Goal: Check status: Check status

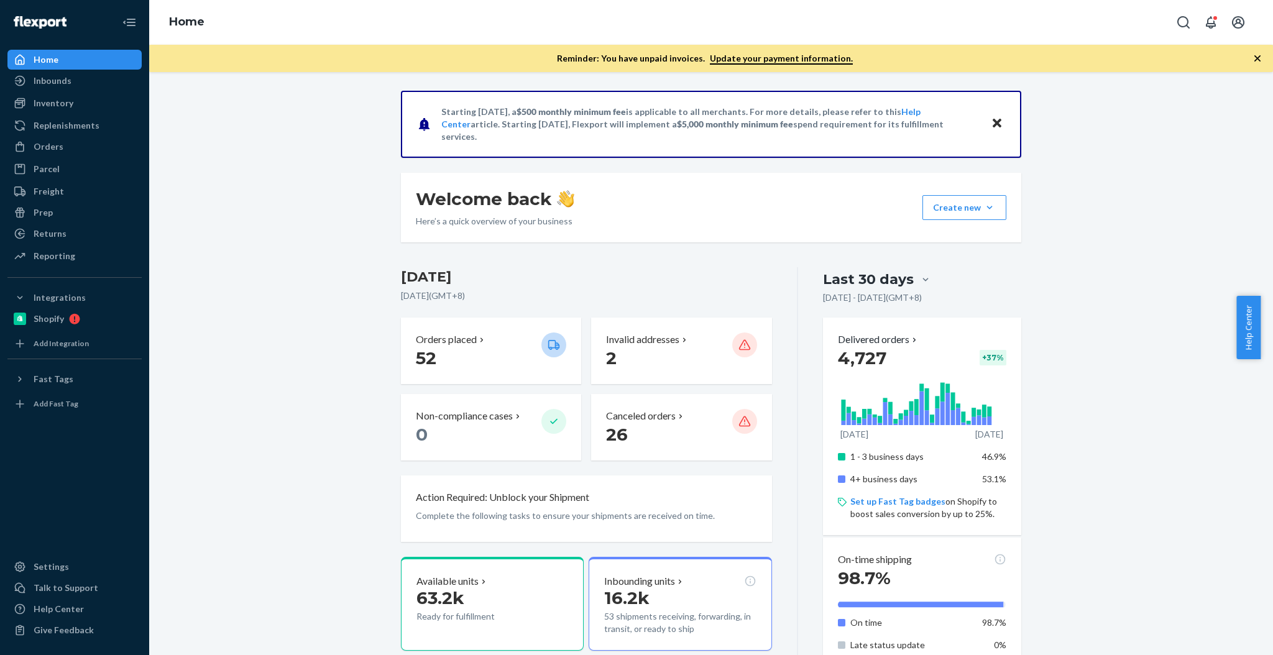
click at [66, 158] on ul "Home Inbounds Shipping Plans Problems Inventory Products Branded Packaging Repl…" at bounding box center [74, 158] width 134 height 217
click at [73, 153] on div "Orders" at bounding box center [75, 146] width 132 height 17
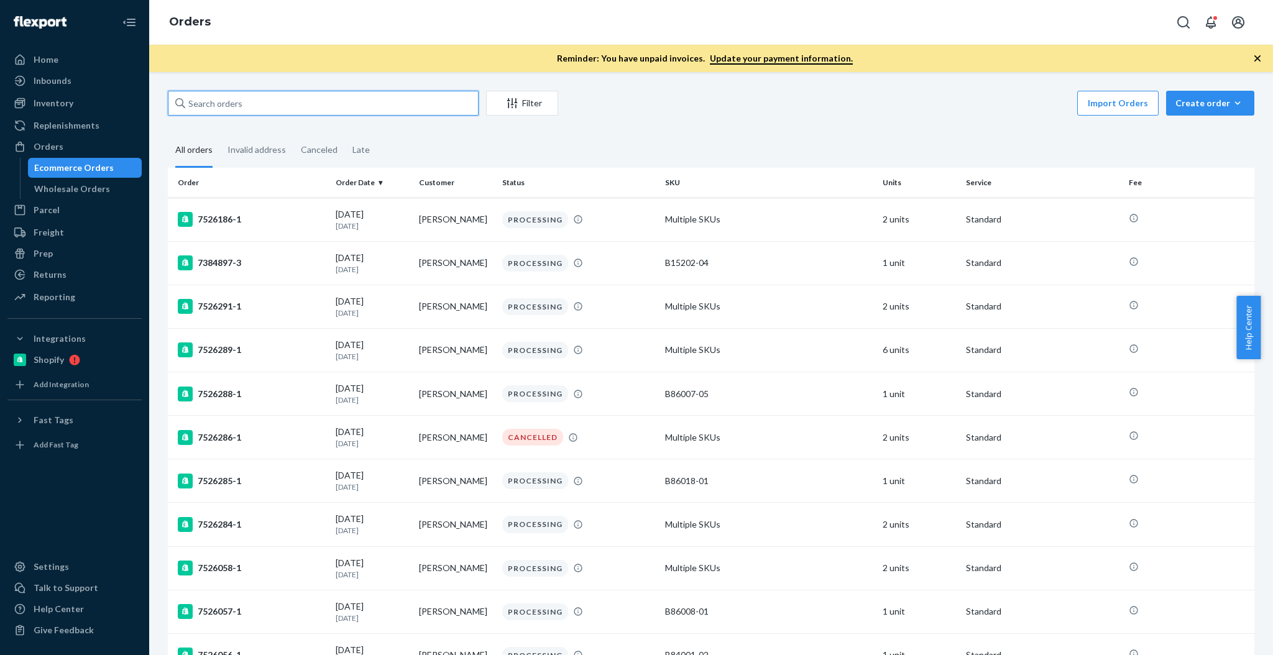
click at [209, 111] on input "text" at bounding box center [323, 103] width 311 height 25
paste input "SKU B86003-16"
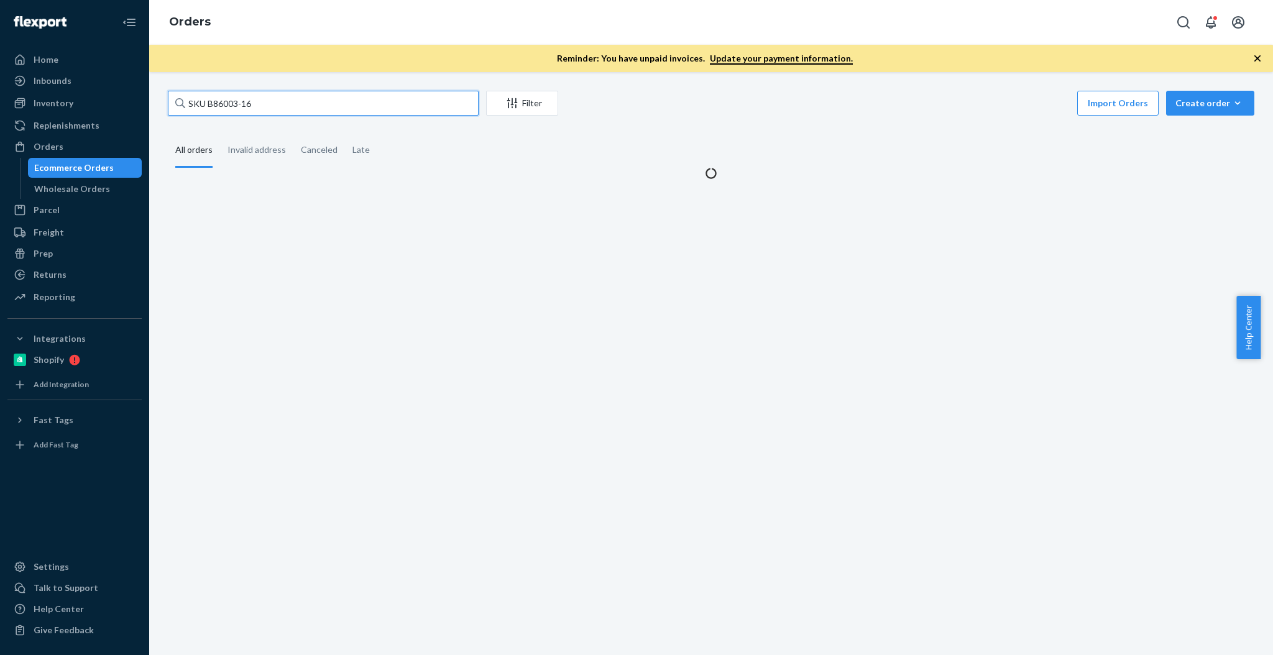
click at [197, 103] on input "SKU B86003-16" at bounding box center [323, 103] width 311 height 25
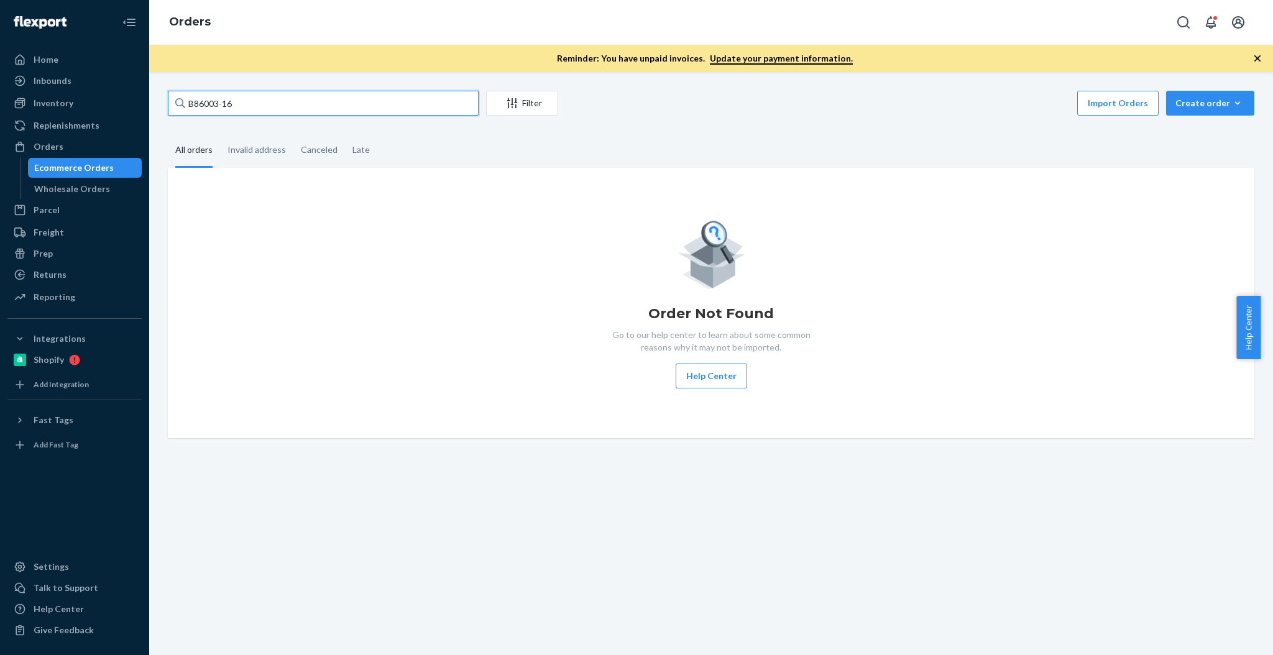
type input "B86003-16"
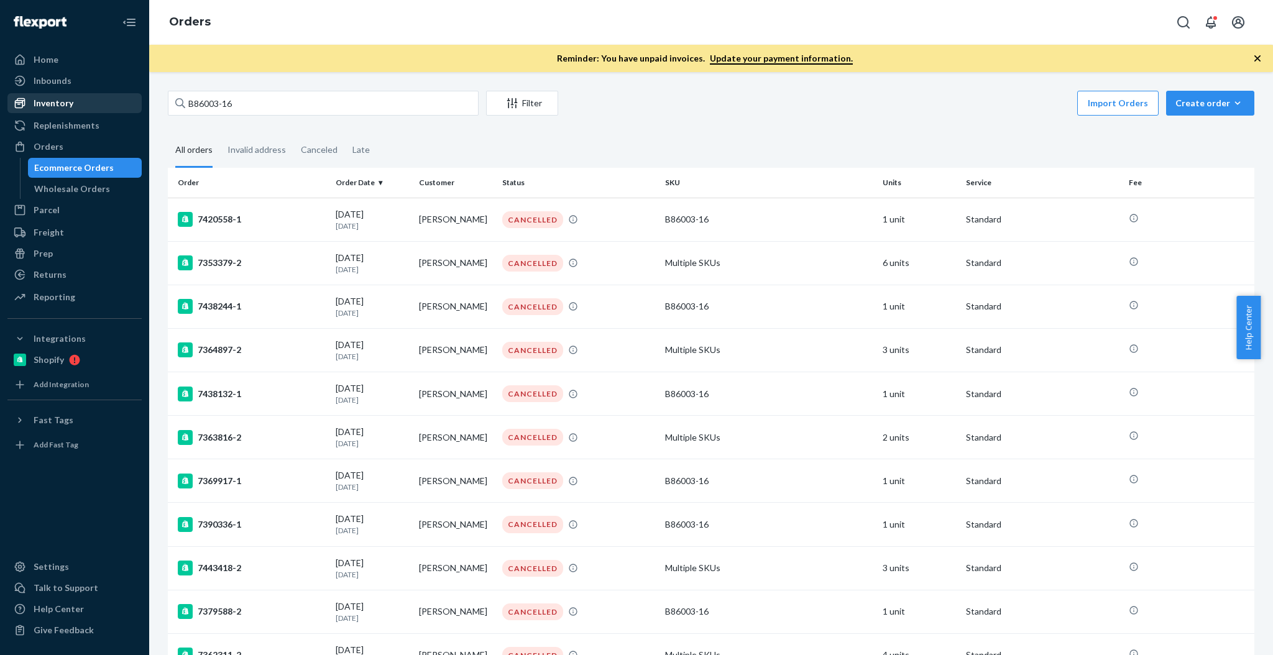
click at [82, 106] on div "Inventory" at bounding box center [75, 102] width 132 height 17
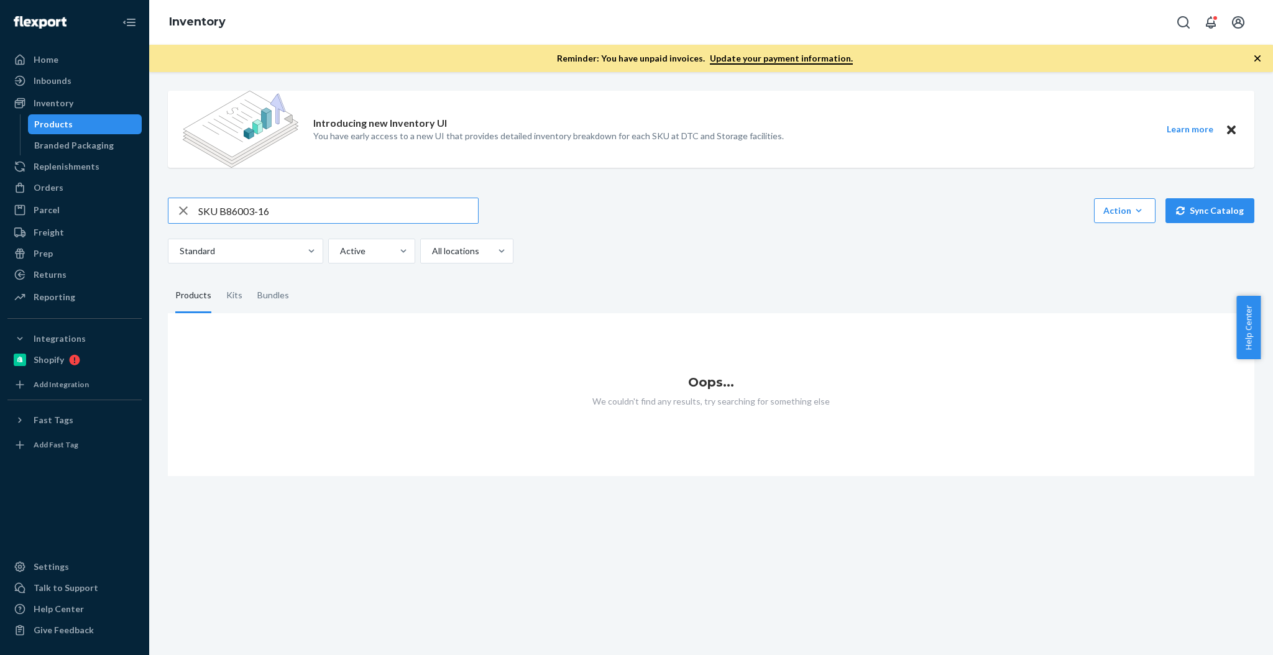
click at [206, 214] on input "SKU B86003-16" at bounding box center [338, 210] width 280 height 25
type input "B86003-16"
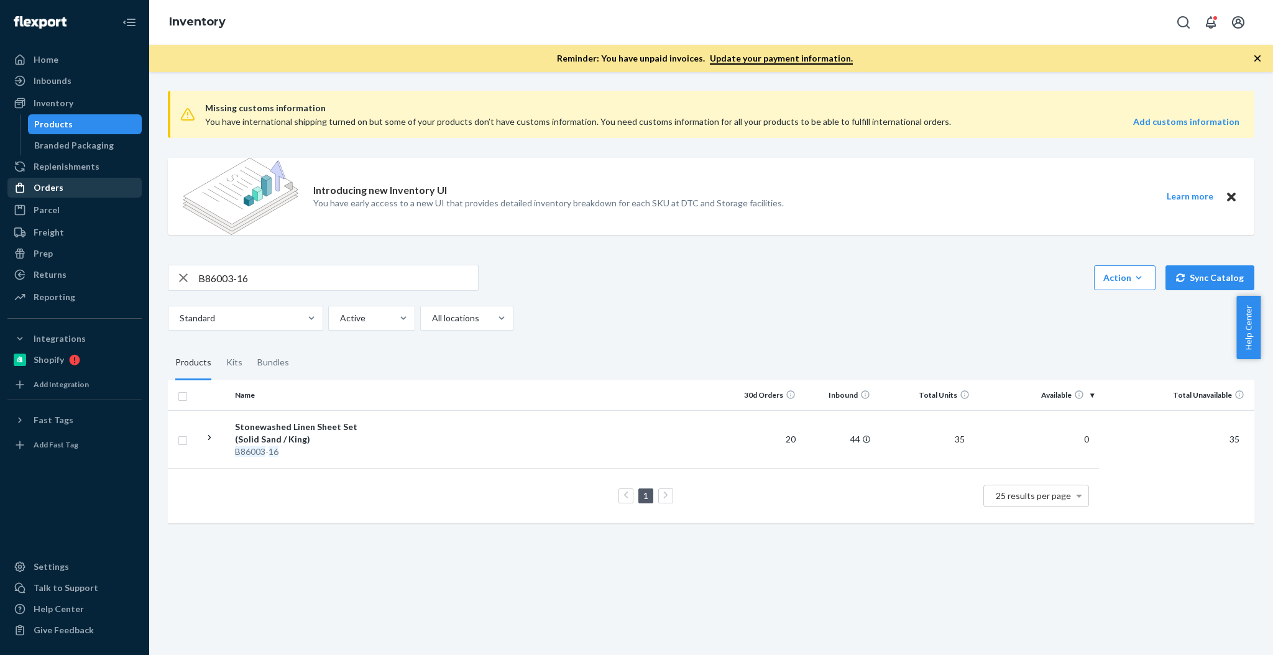
drag, startPoint x: 33, startPoint y: 193, endPoint x: 78, endPoint y: 187, distance: 45.2
click at [34, 193] on div "Orders" at bounding box center [49, 187] width 30 height 12
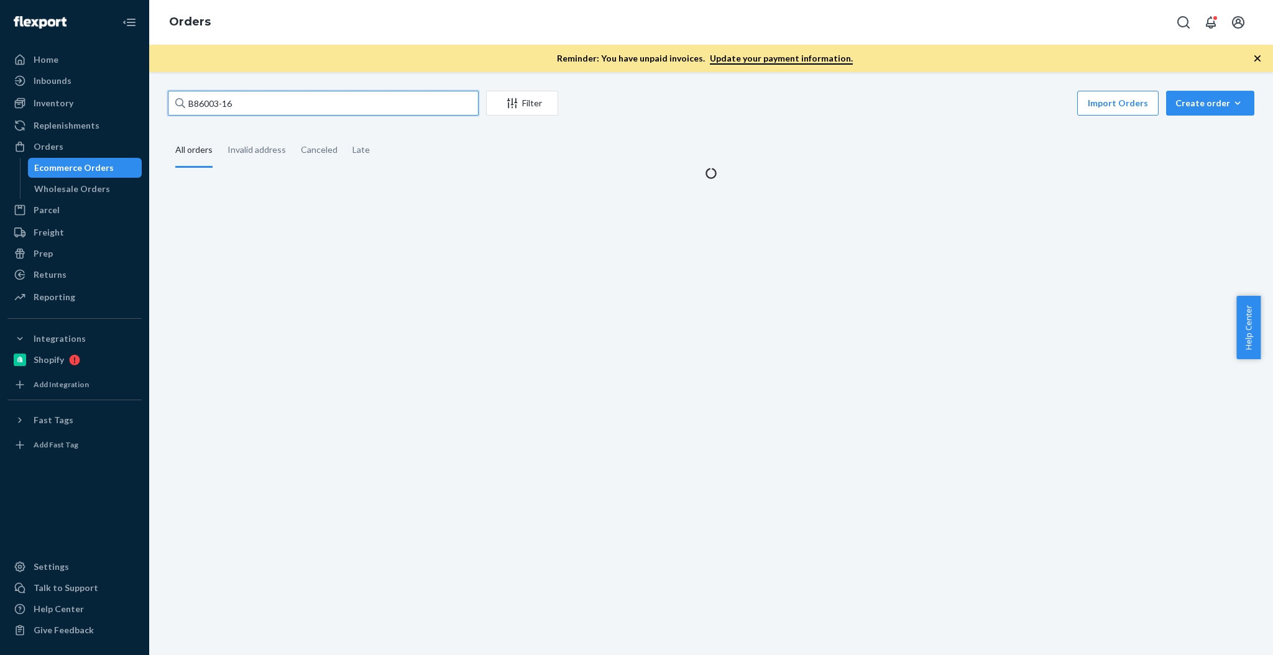
click at [286, 111] on input "B86003-16" at bounding box center [323, 103] width 311 height 25
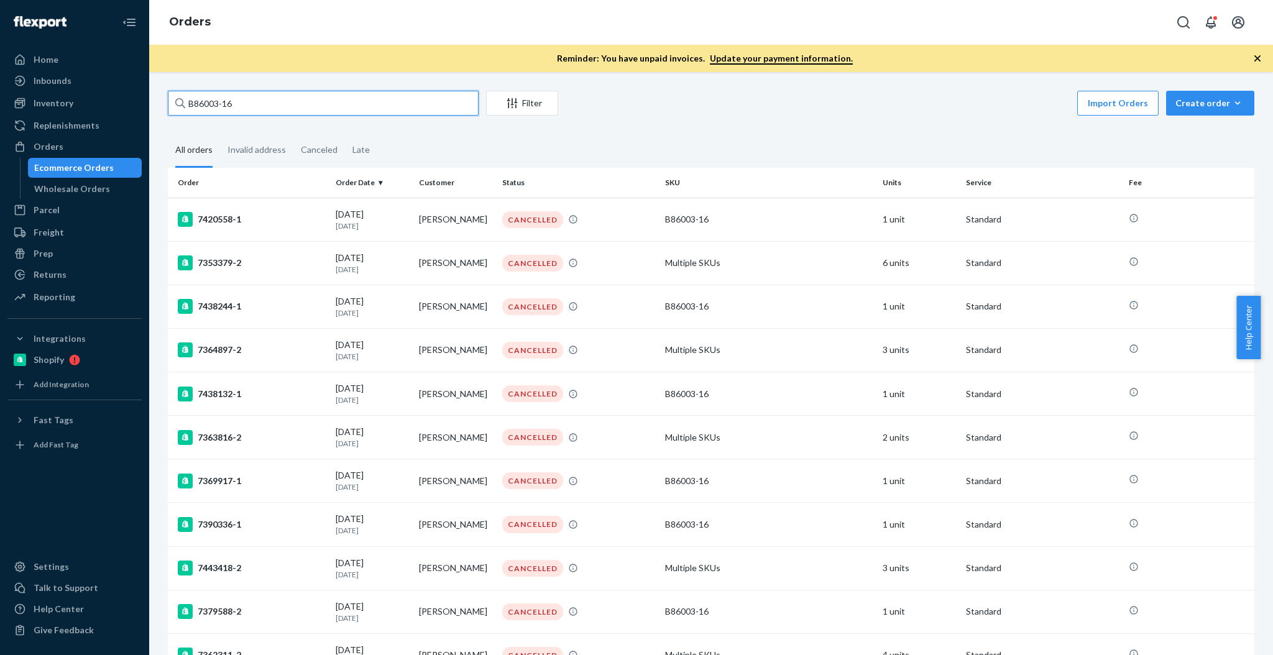
click at [286, 111] on input "B86003-16" at bounding box center [323, 103] width 311 height 25
paste input "5750 Nordend Way"
type input "5750 Nordend Way"
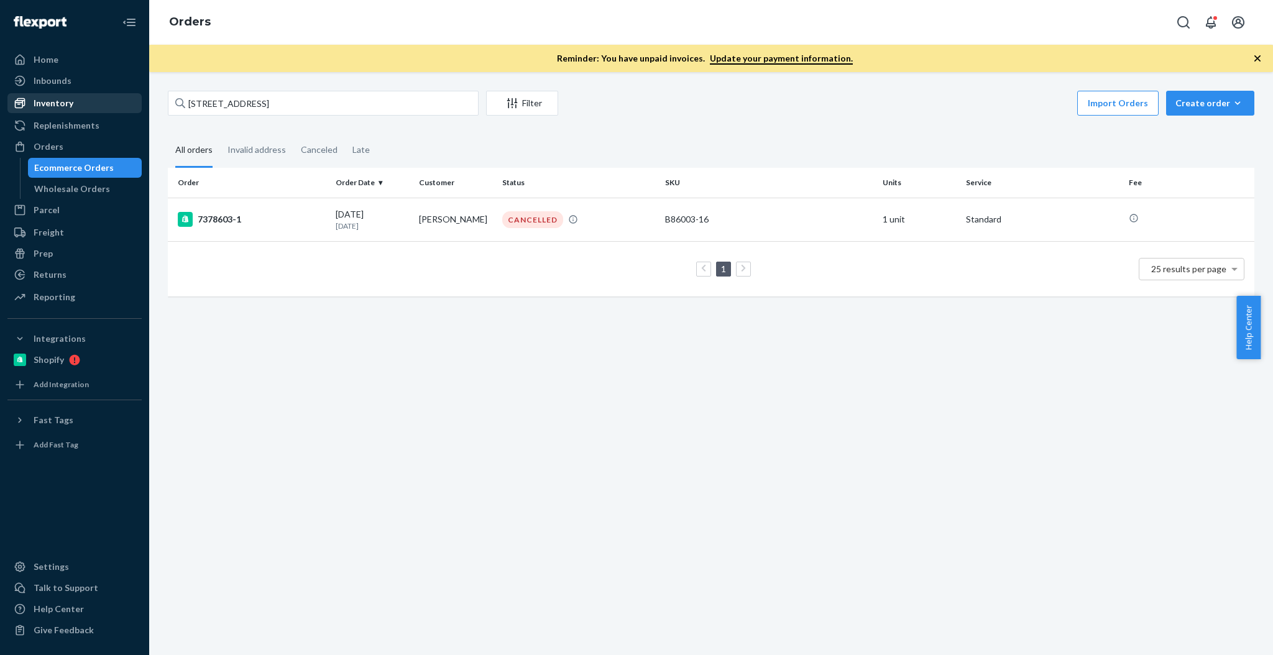
click at [48, 109] on div "Inventory" at bounding box center [75, 102] width 132 height 17
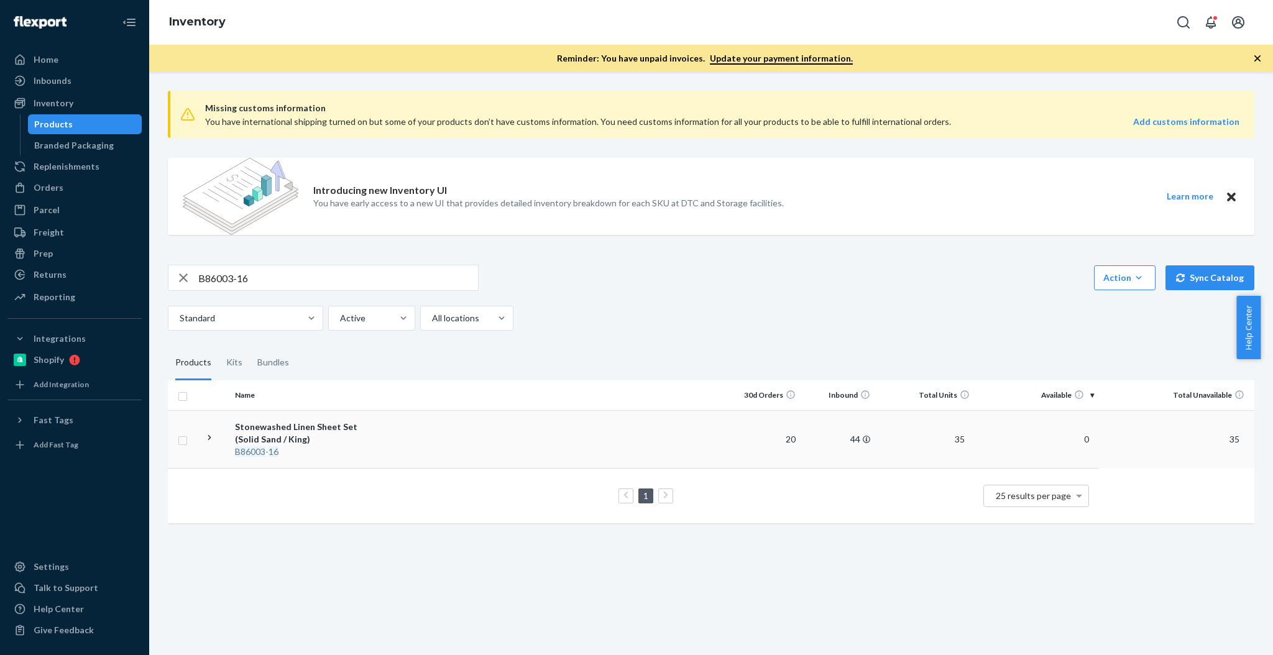
click at [848, 444] on td "44" at bounding box center [837, 439] width 75 height 58
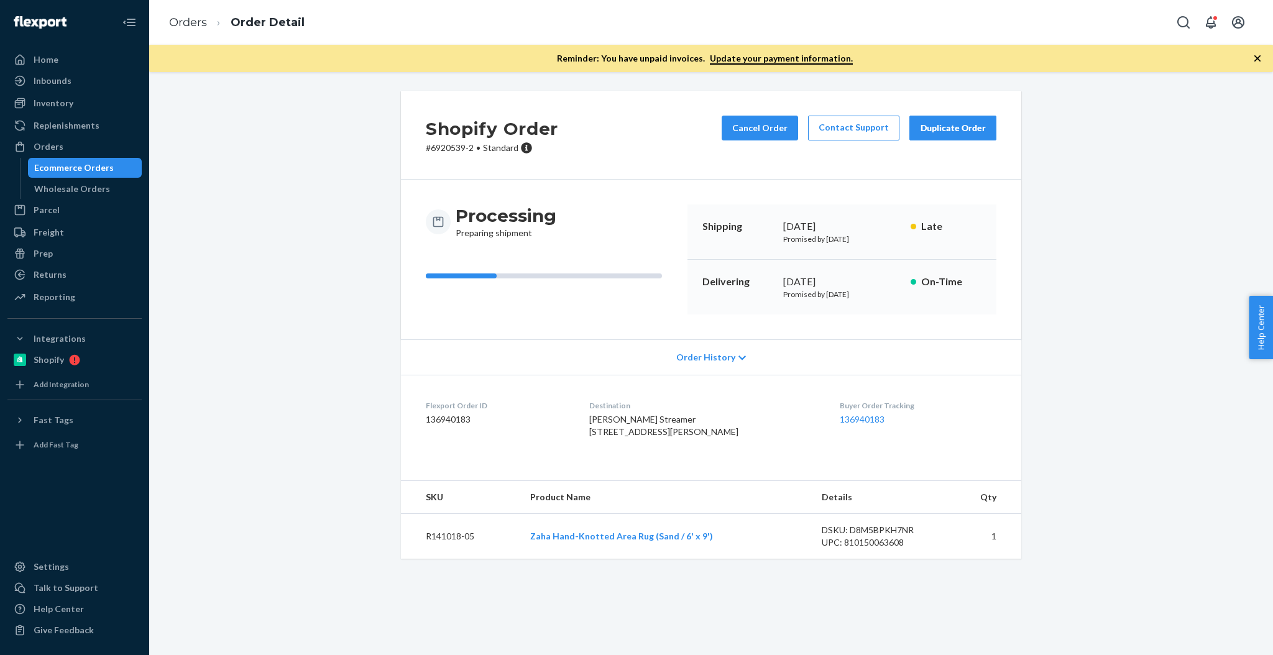
click at [595, 361] on div "Order History" at bounding box center [711, 356] width 620 height 35
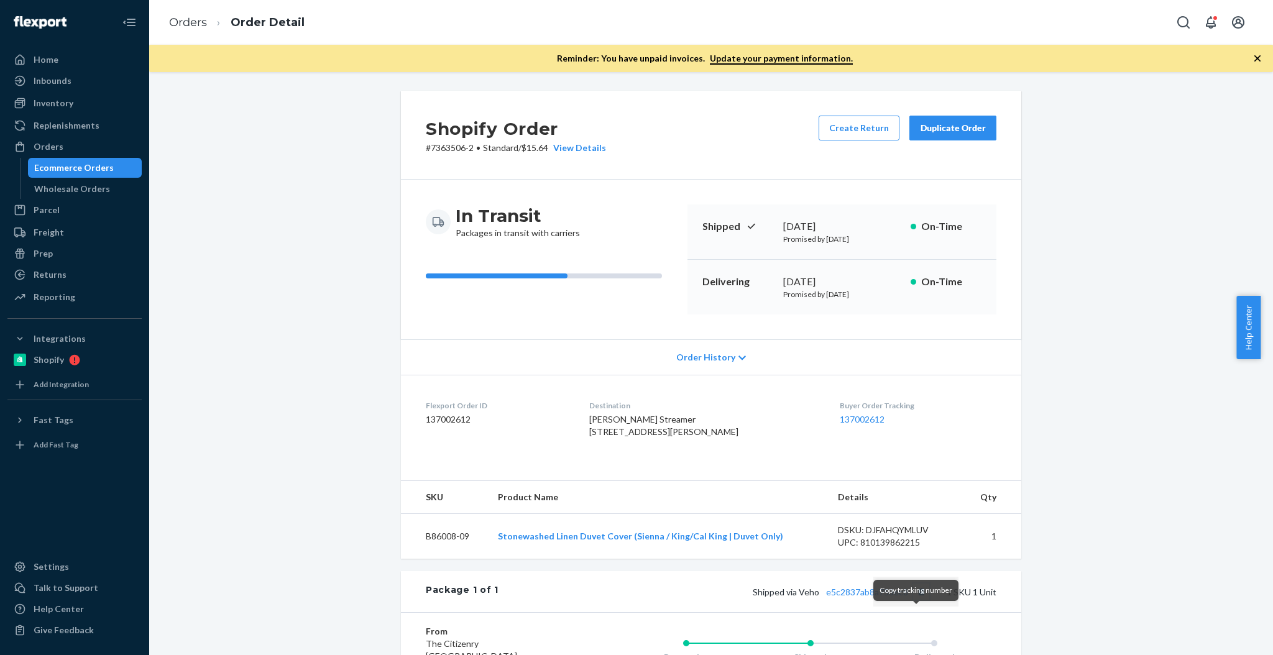
click at [915, 600] on button "Copy tracking number" at bounding box center [921, 592] width 16 height 16
click at [96, 112] on link "Inventory" at bounding box center [74, 103] width 134 height 20
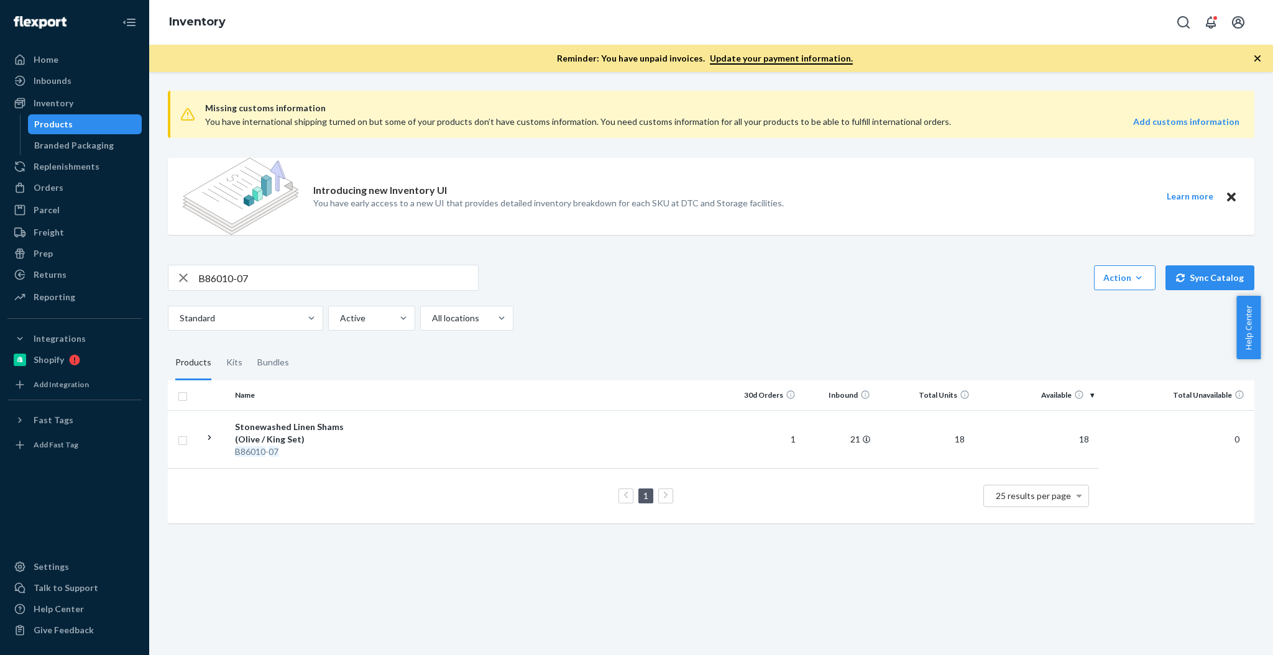
click at [411, 285] on input "B86010-07" at bounding box center [338, 277] width 280 height 25
paste input "B86003-08"
paste input "text"
type input "B86003-08"
click at [68, 183] on div "Orders" at bounding box center [75, 187] width 132 height 17
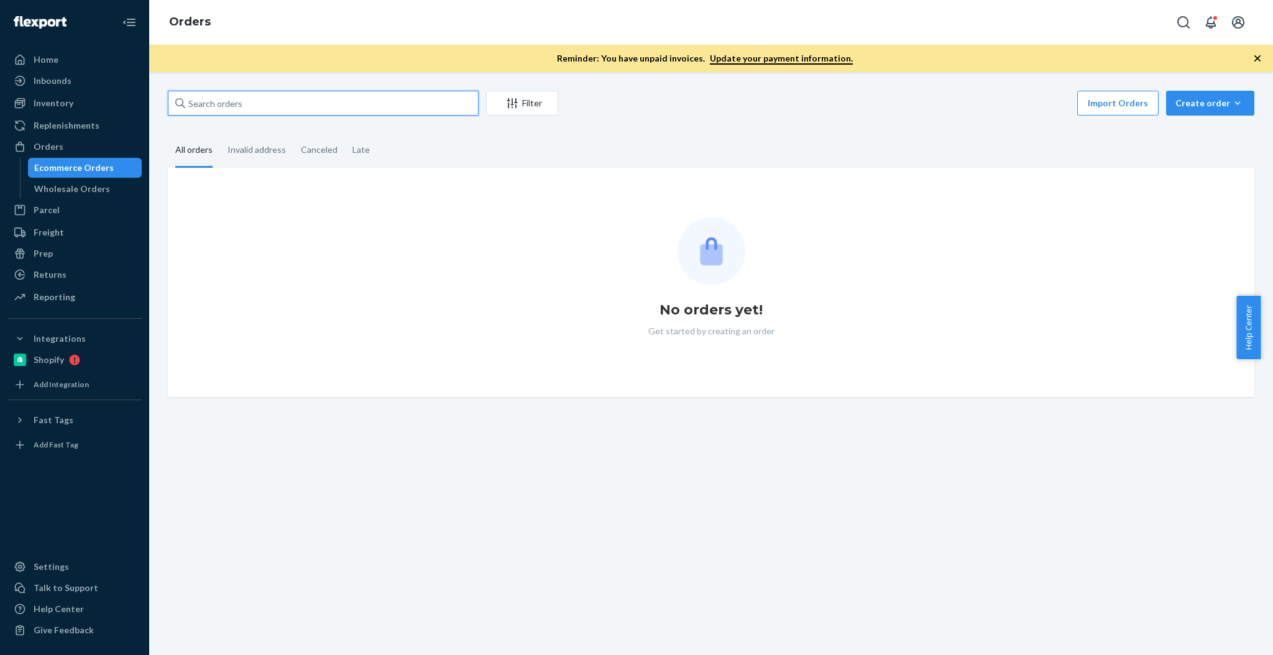
click at [275, 114] on input "text" at bounding box center [323, 103] width 311 height 25
paste input "[STREET_ADDRESS][PERSON_NAME]"
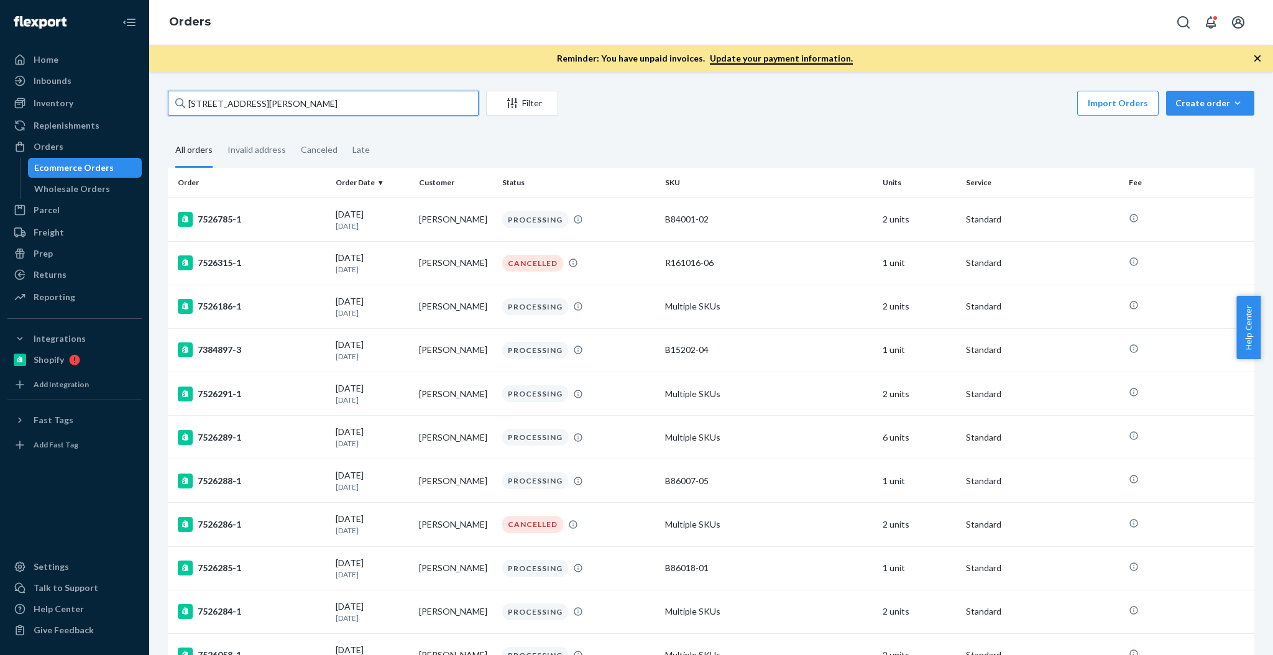
type input "[STREET_ADDRESS][PERSON_NAME]"
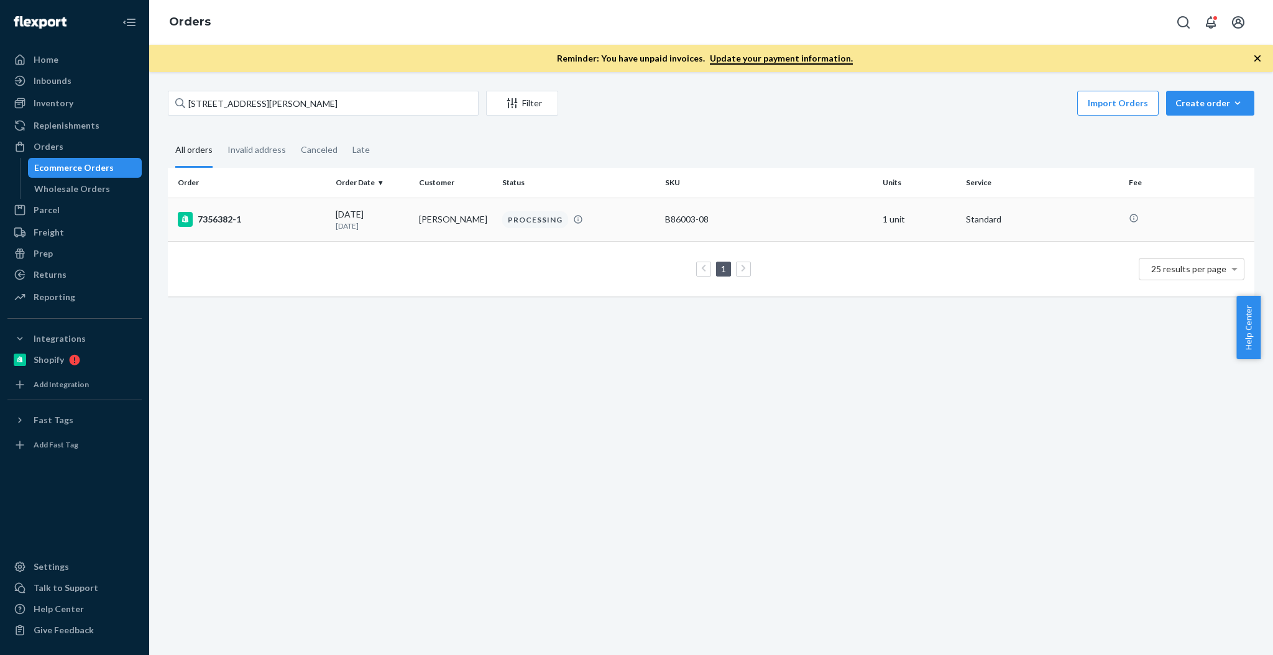
click at [340, 221] on p "[DATE]" at bounding box center [372, 226] width 73 height 11
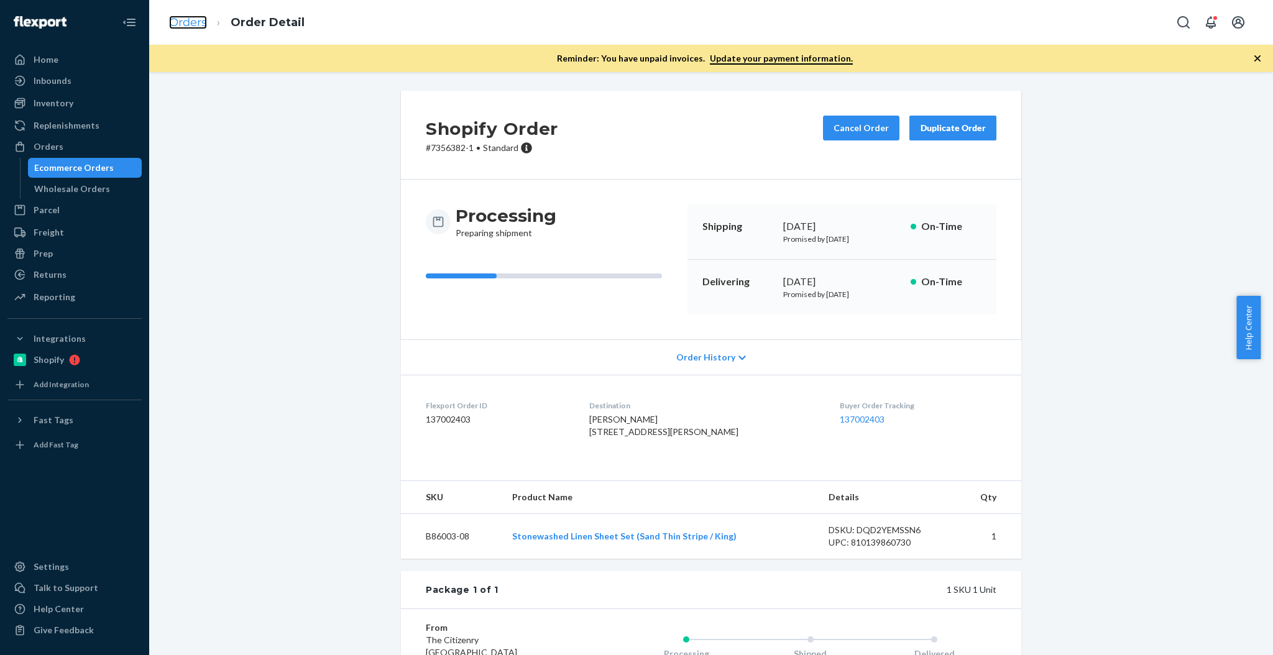
click at [178, 24] on link "Orders" at bounding box center [188, 23] width 38 height 14
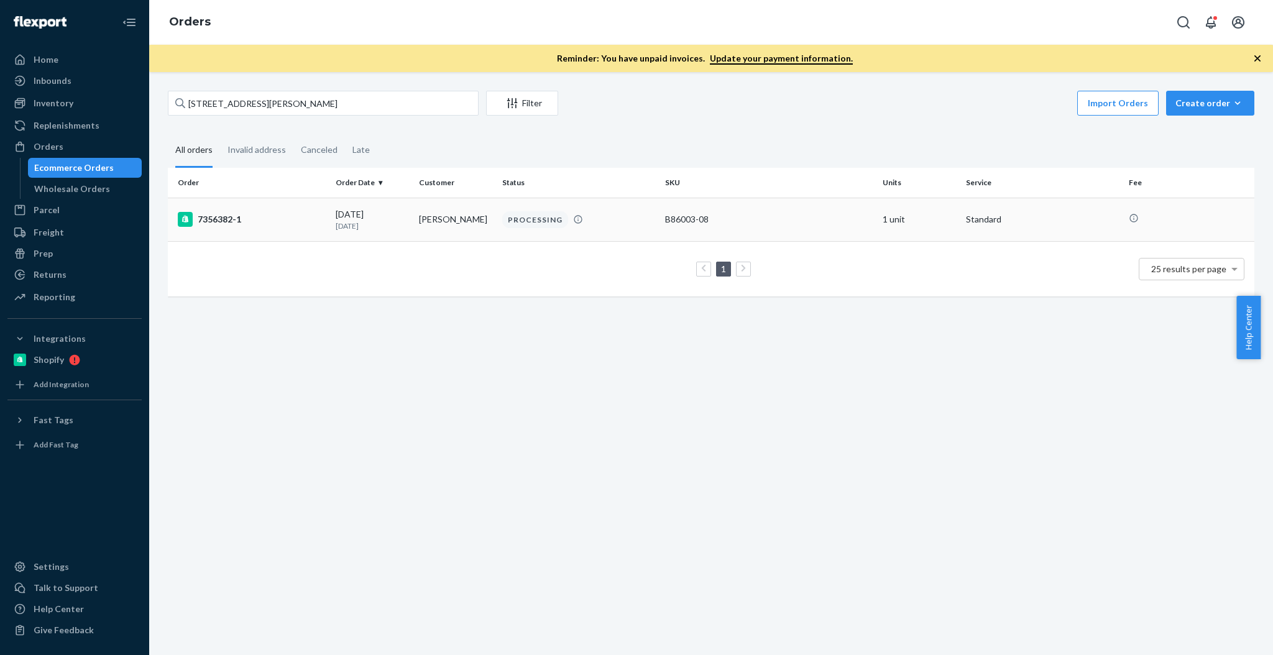
click at [558, 226] on div "PROCESSING" at bounding box center [579, 219] width 158 height 17
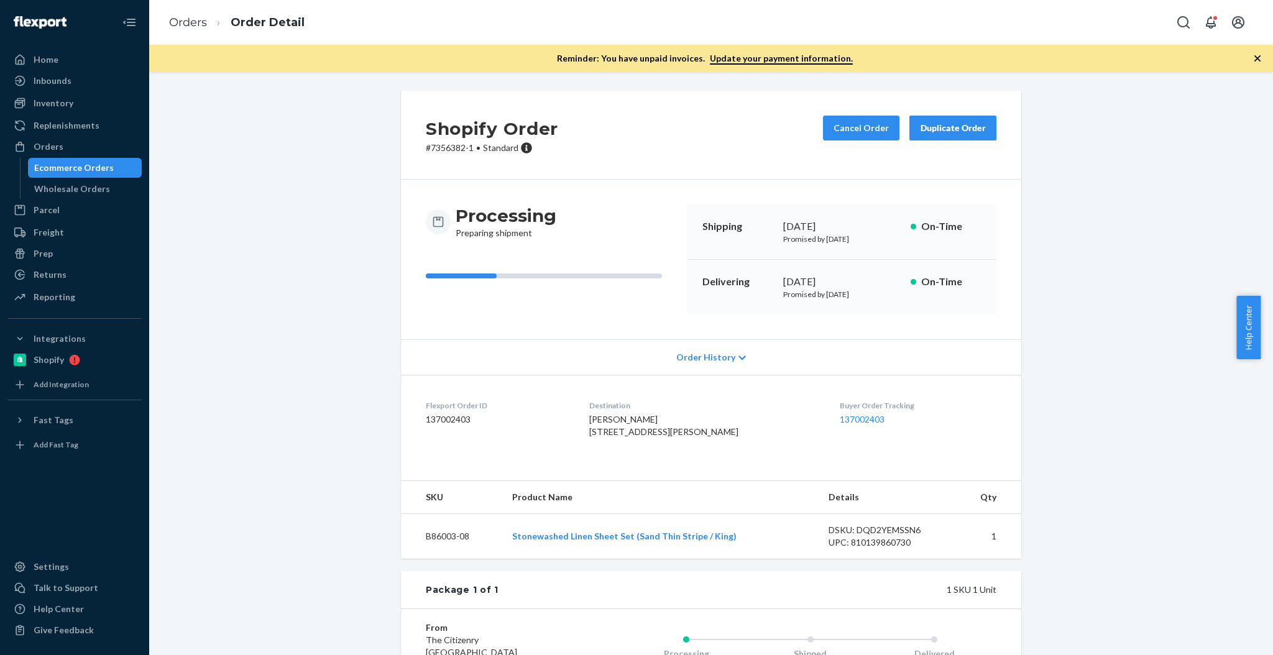
click at [43, 163] on div "Ecommerce Orders" at bounding box center [74, 168] width 80 height 12
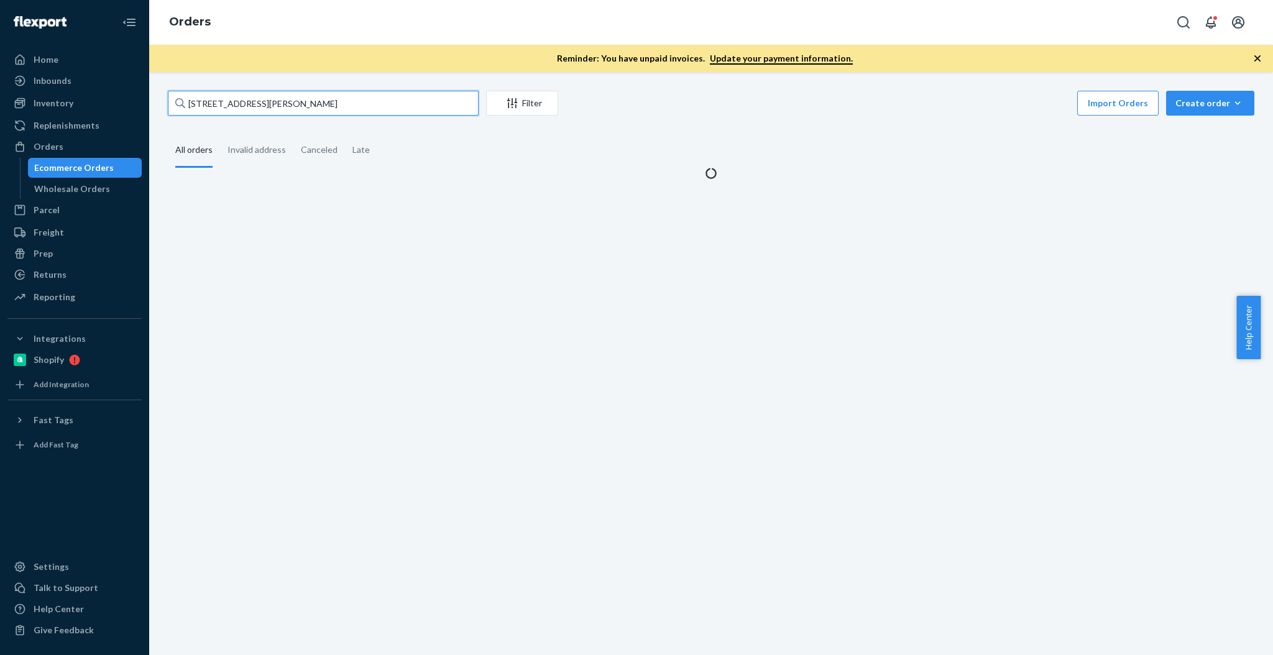
click at [319, 96] on input "[STREET_ADDRESS][PERSON_NAME]" at bounding box center [323, 103] width 311 height 25
paste input "136891845"
type input "136891845"
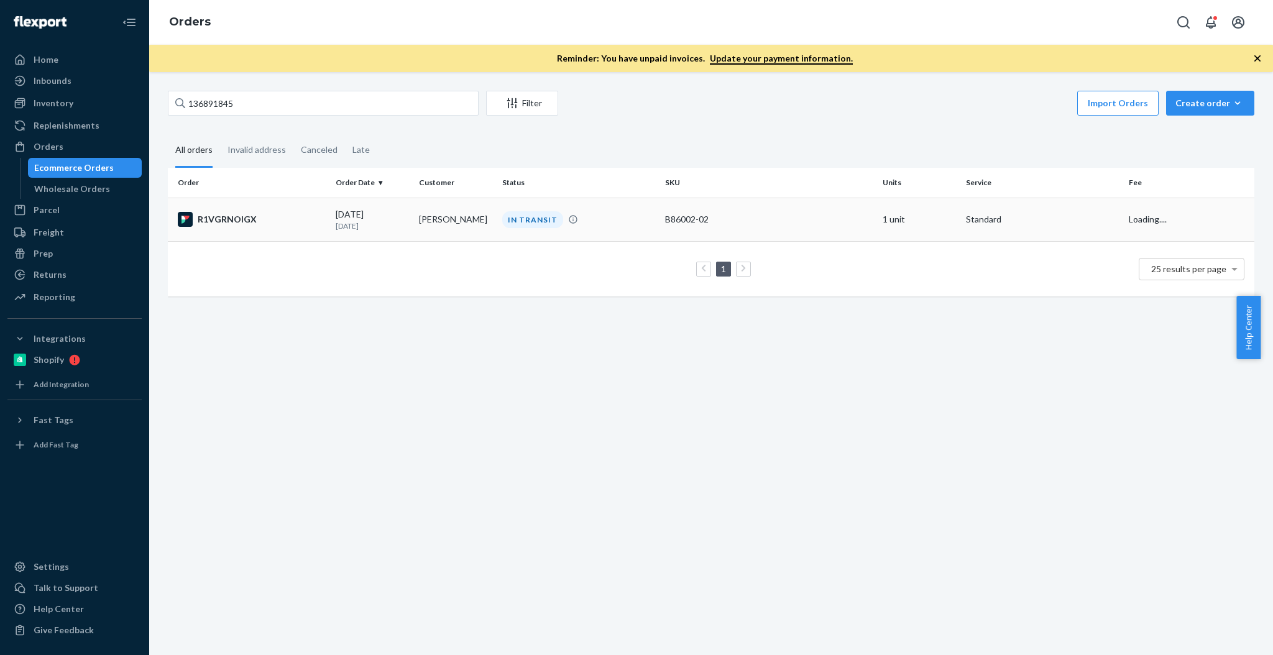
click at [226, 220] on div "R1VGRNOIGX" at bounding box center [252, 219] width 148 height 15
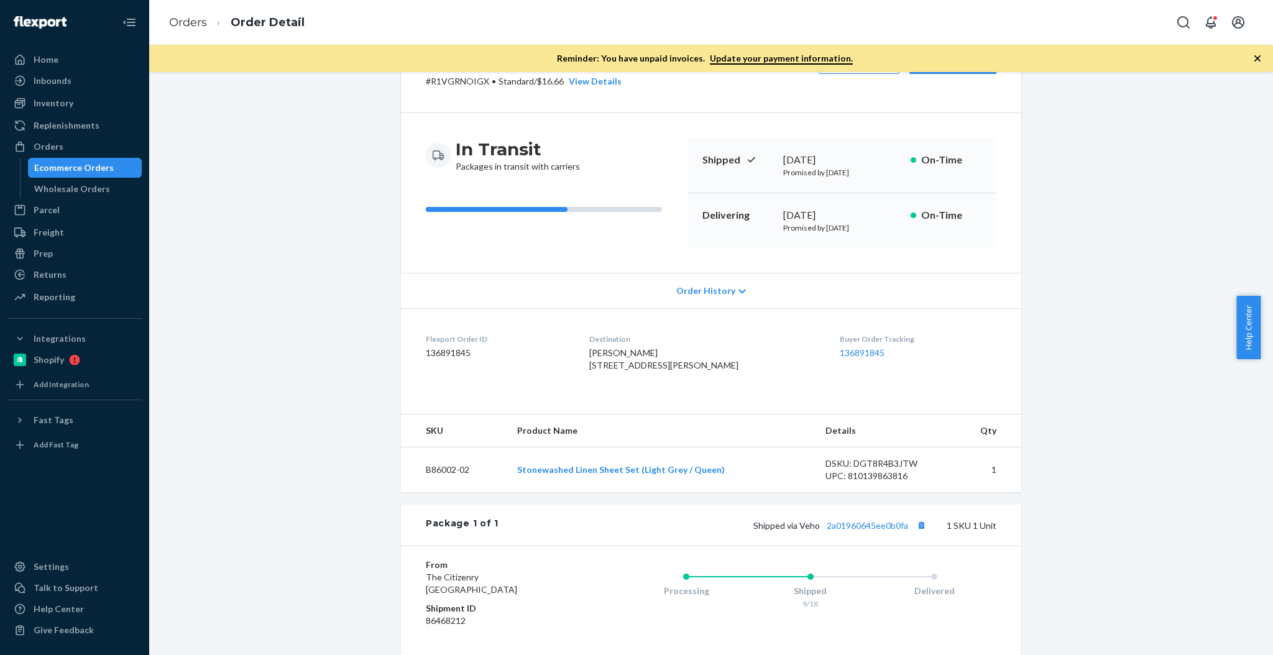
scroll to position [165, 0]
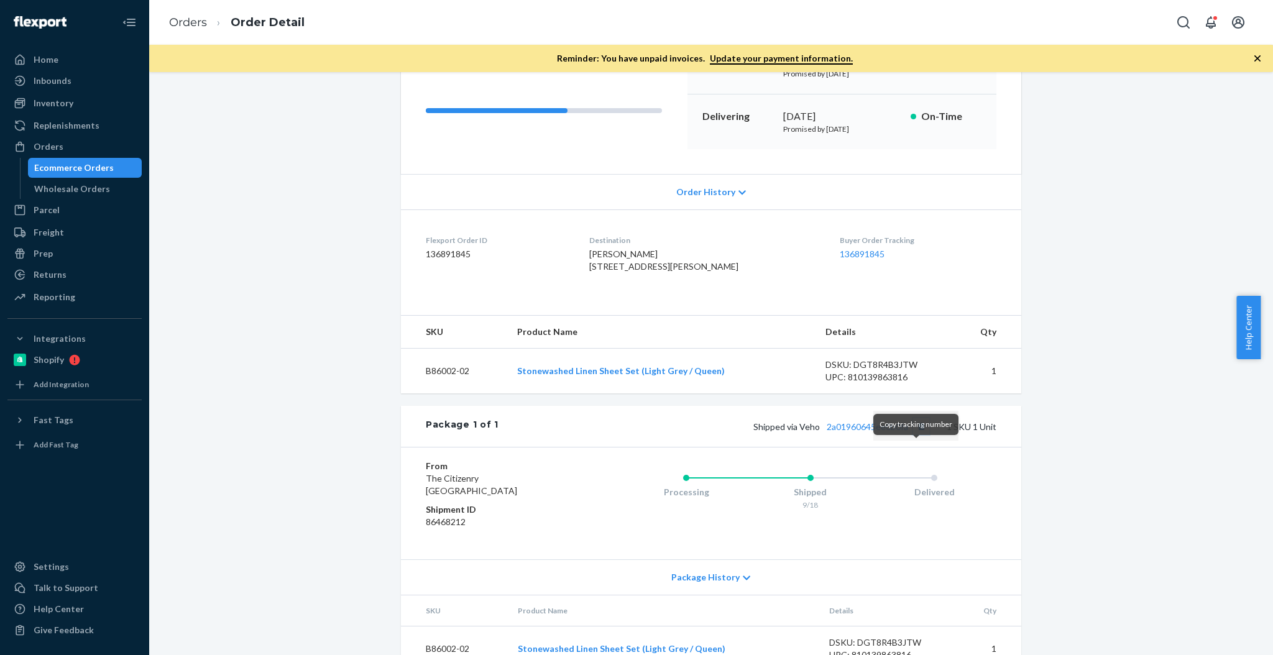
click at [918, 434] on button "Copy tracking number" at bounding box center [921, 426] width 16 height 16
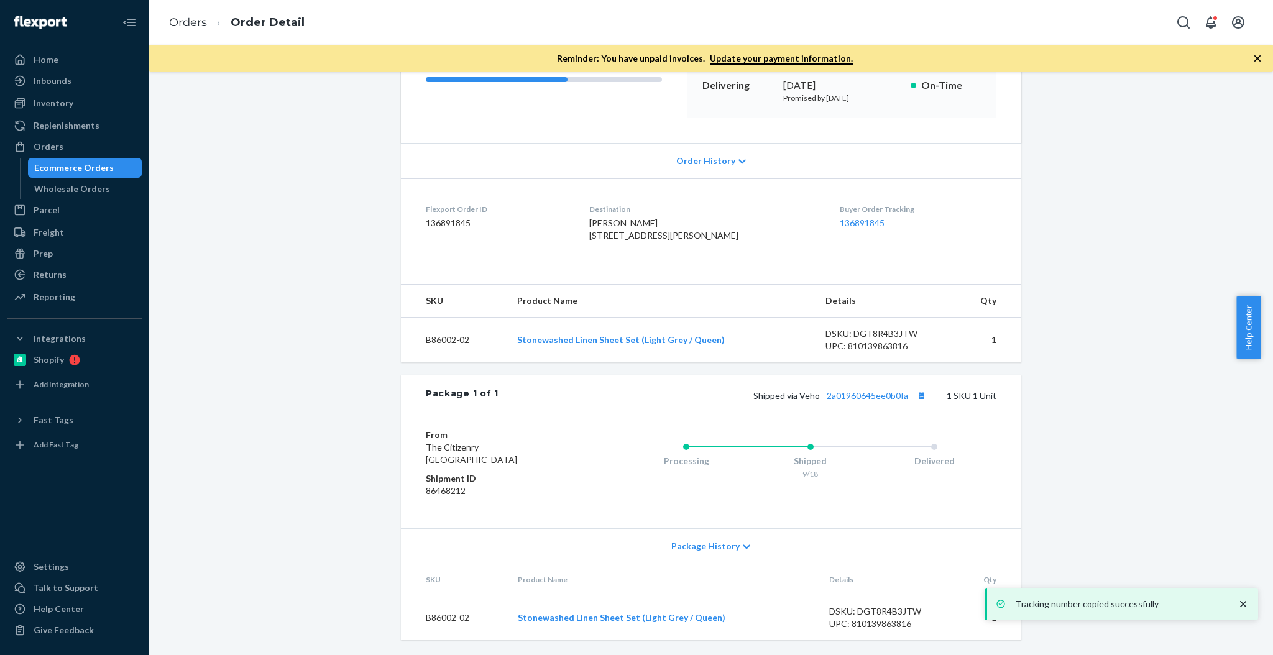
scroll to position [221, 0]
click at [871, 391] on link "2a01960645ee0b0fa" at bounding box center [866, 395] width 81 height 11
click at [48, 172] on div "Ecommerce Orders" at bounding box center [74, 168] width 80 height 12
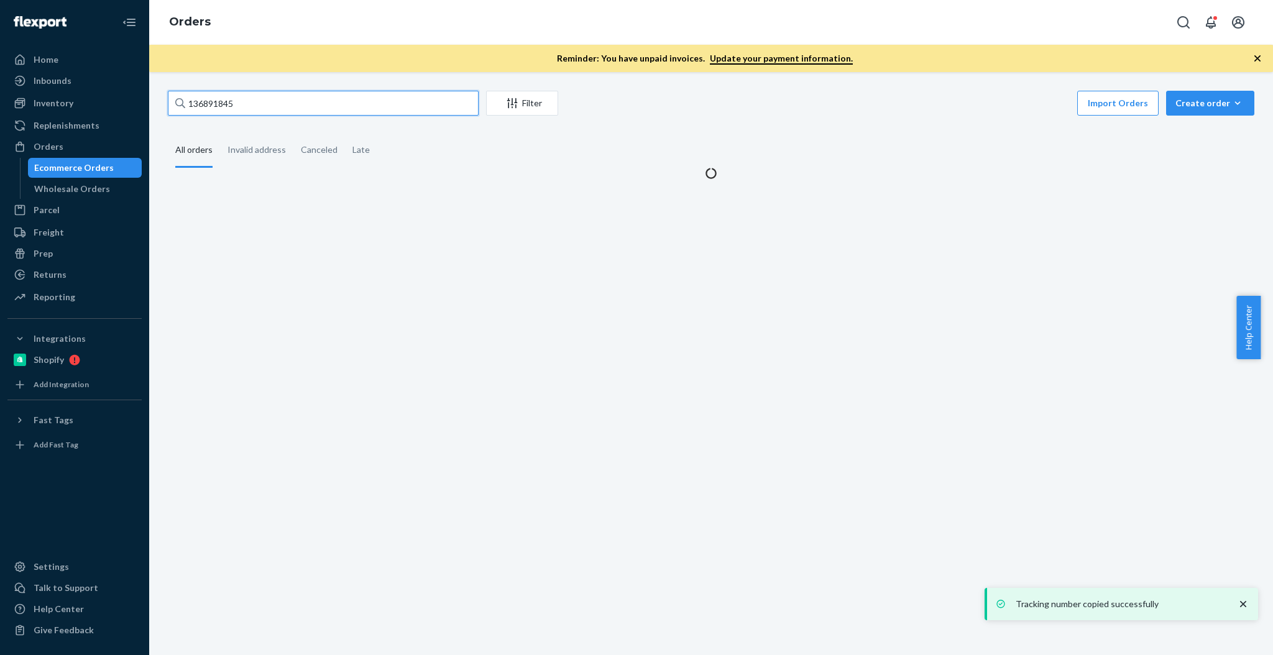
click at [245, 114] on input "136891845" at bounding box center [323, 103] width 311 height 25
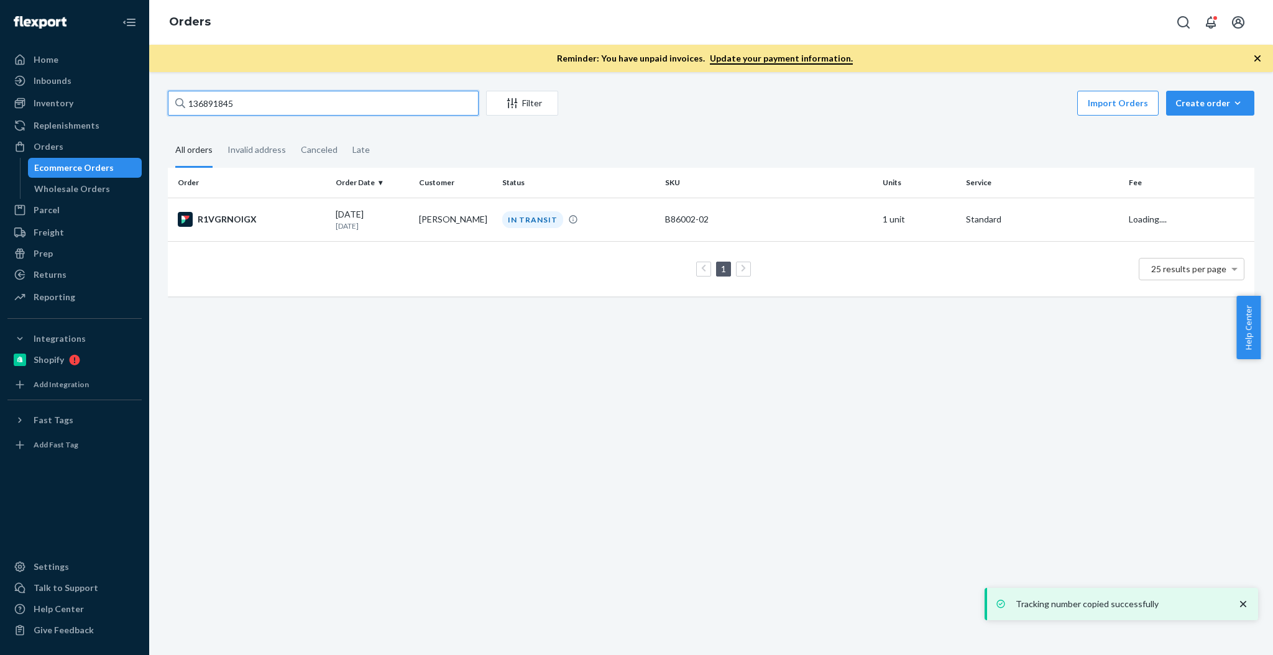
click at [245, 114] on input "136891845" at bounding box center [323, 103] width 311 height 25
paste input "578"
type input "136891578"
click at [249, 205] on td "HJTCQNUOEE" at bounding box center [249, 219] width 163 height 43
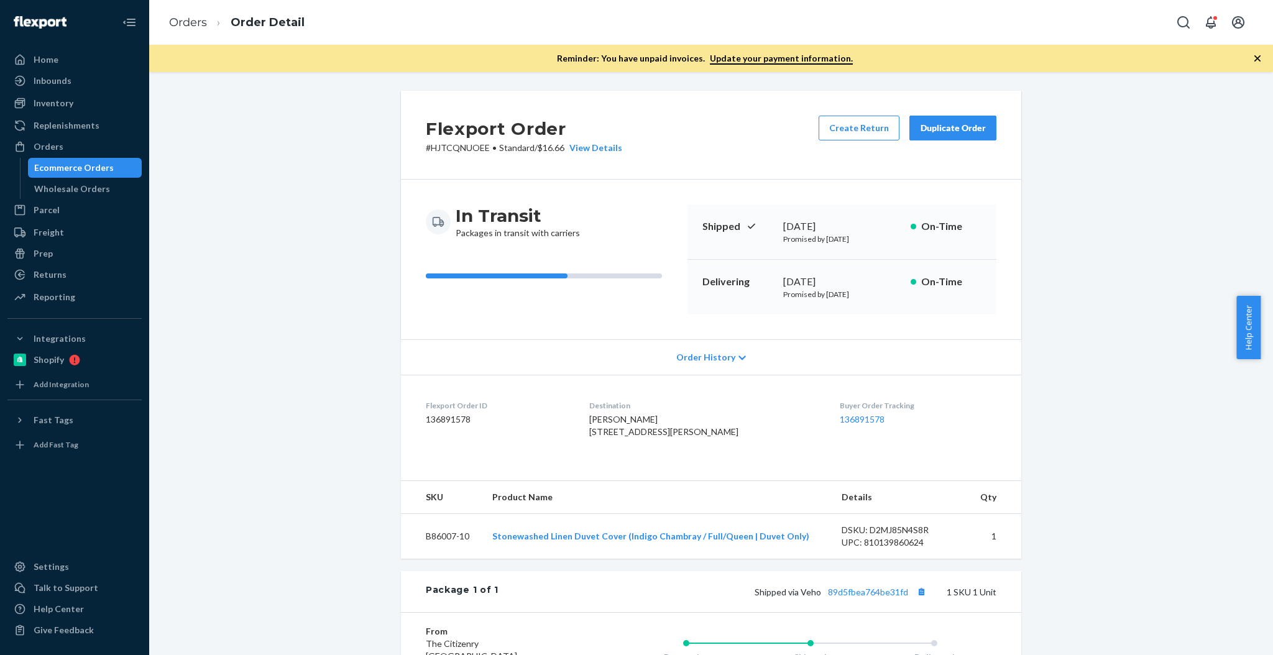
click at [1179, 321] on div "Flexport Order # HJTCQNUOEE • Standard / $16.66 View Details Create Return Dupl…" at bounding box center [710, 471] width 1105 height 761
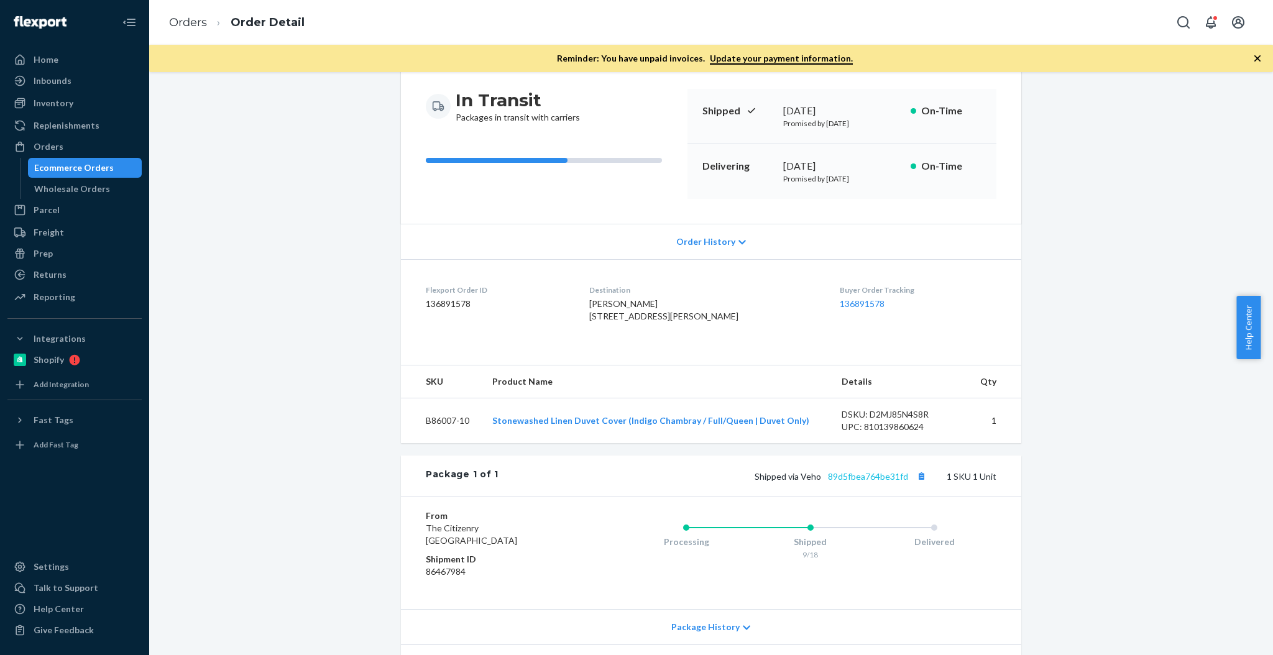
scroll to position [165, 0]
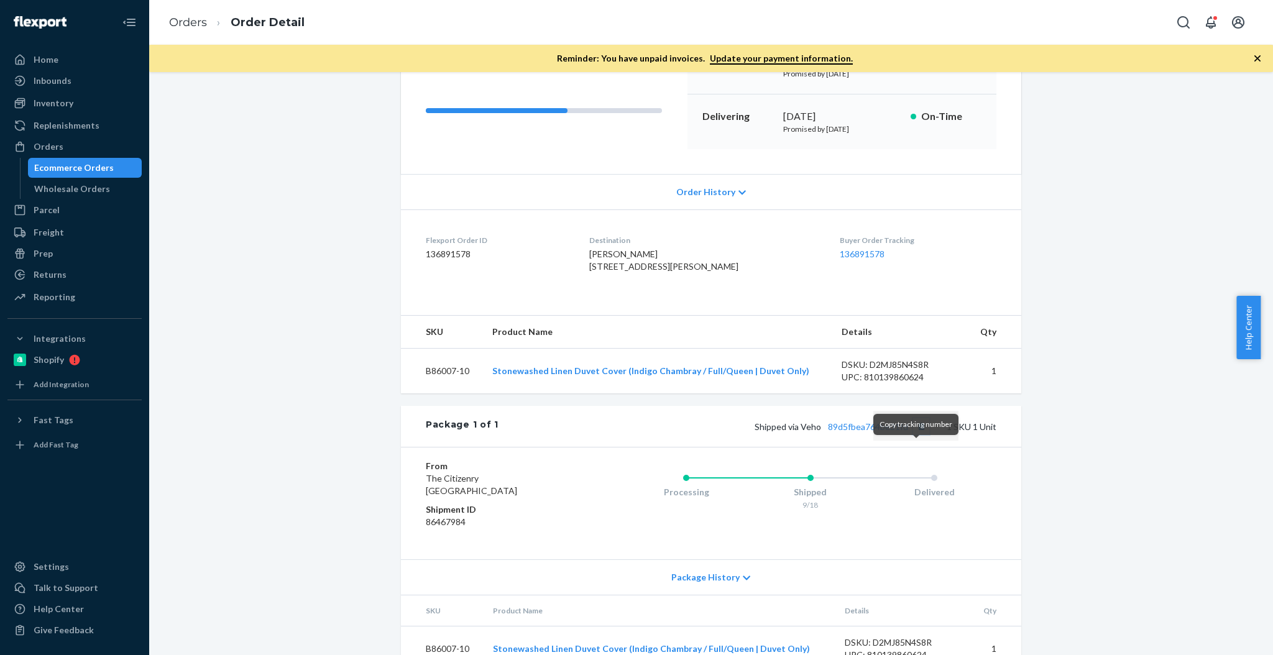
click at [913, 434] on button "Copy tracking number" at bounding box center [921, 426] width 16 height 16
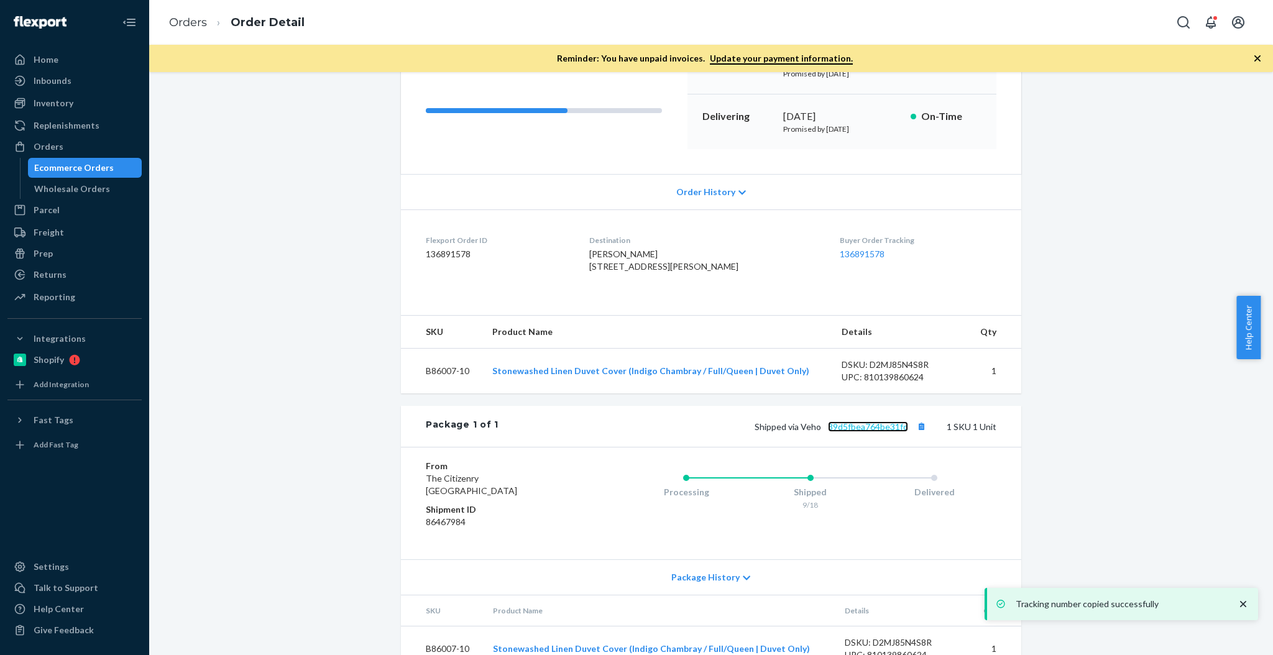
click at [856, 432] on link "89d5fbea764be31fd" at bounding box center [868, 426] width 80 height 11
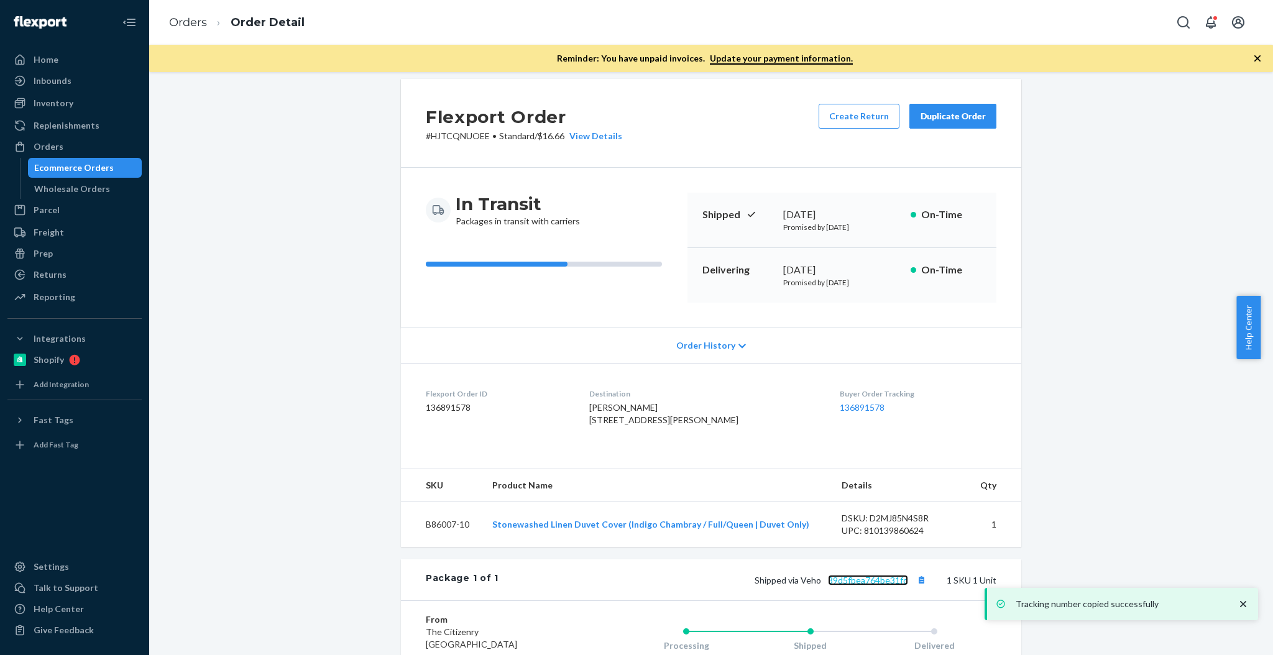
scroll to position [0, 0]
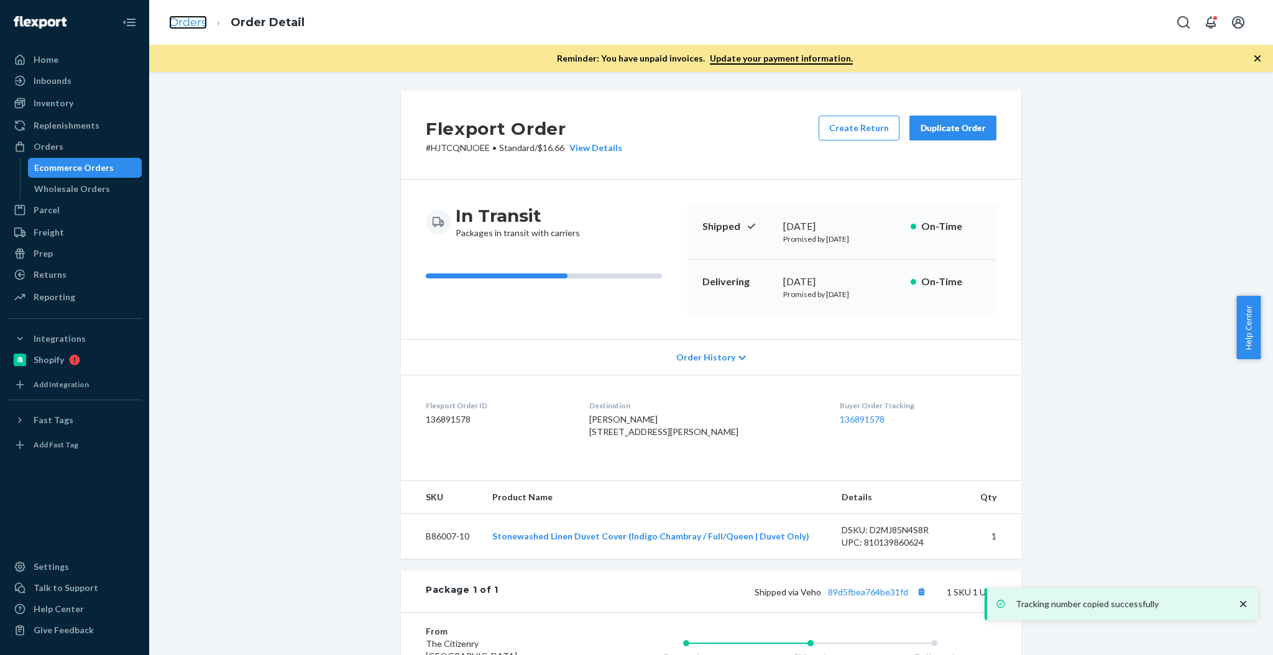
click at [194, 24] on link "Orders" at bounding box center [188, 23] width 38 height 14
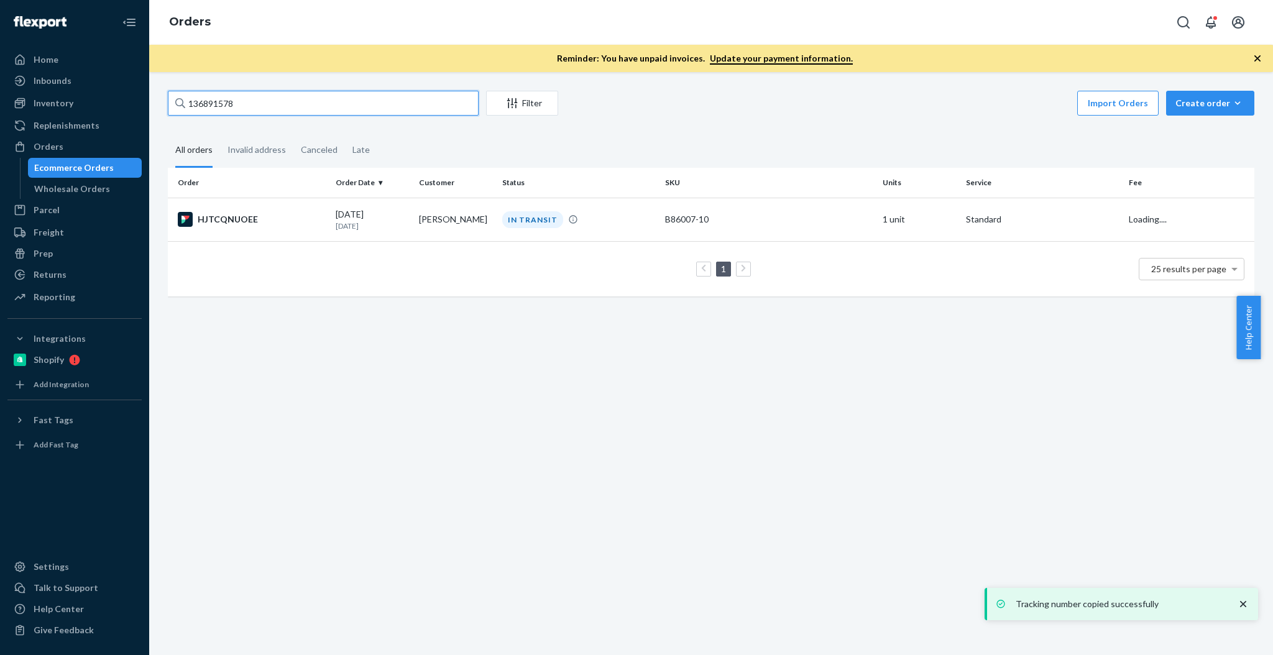
click at [413, 108] on input "136891578" at bounding box center [323, 103] width 311 height 25
paste input "2577"
type input "136892577"
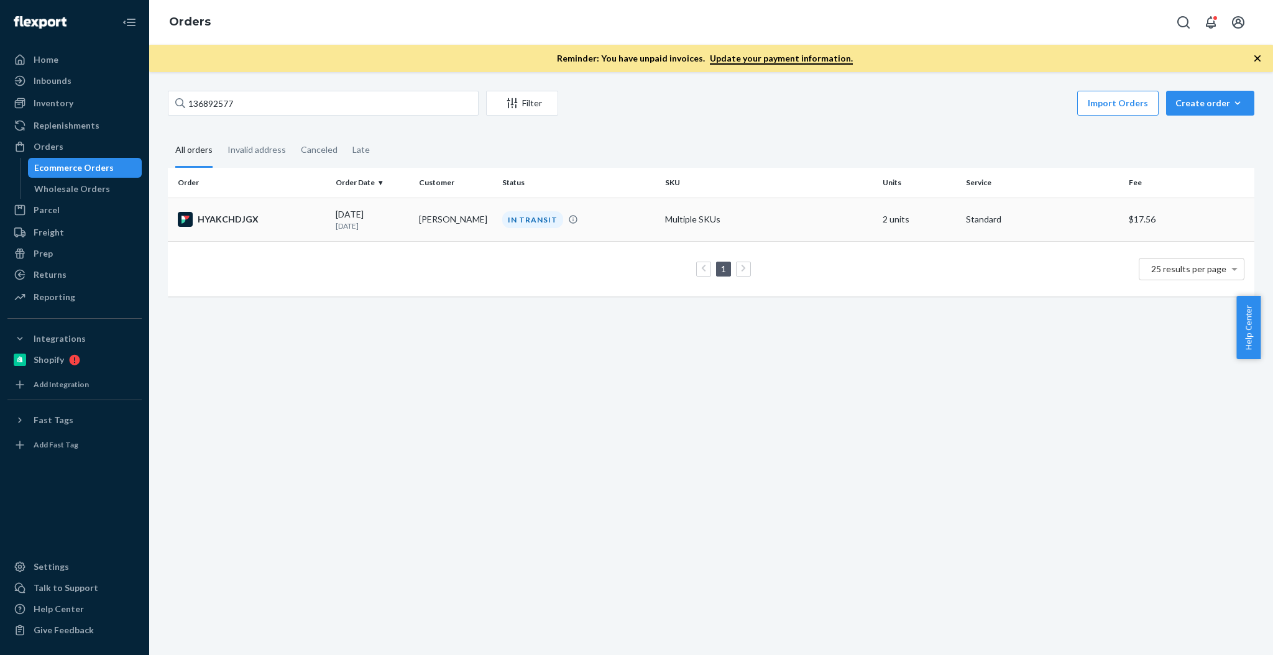
click at [475, 208] on td "[PERSON_NAME]" at bounding box center [455, 219] width 83 height 43
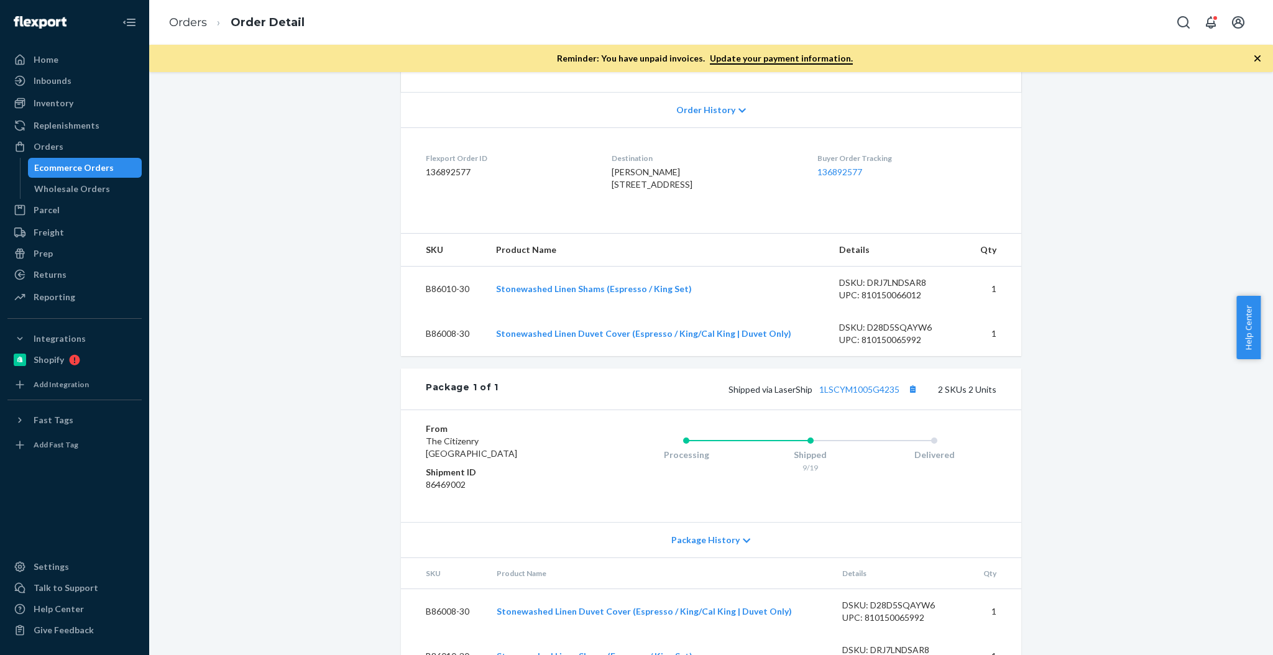
scroll to position [249, 0]
click at [912, 396] on button "Copy tracking number" at bounding box center [912, 388] width 16 height 16
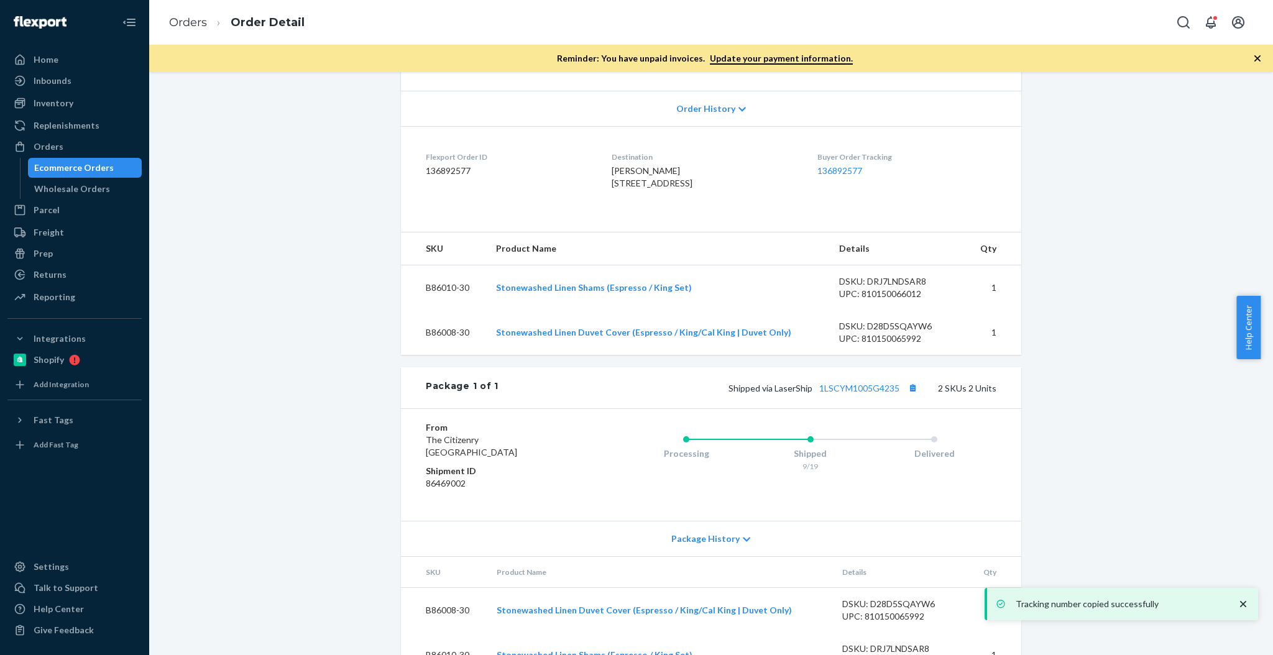
click at [64, 164] on div "Ecommerce Orders" at bounding box center [74, 168] width 80 height 12
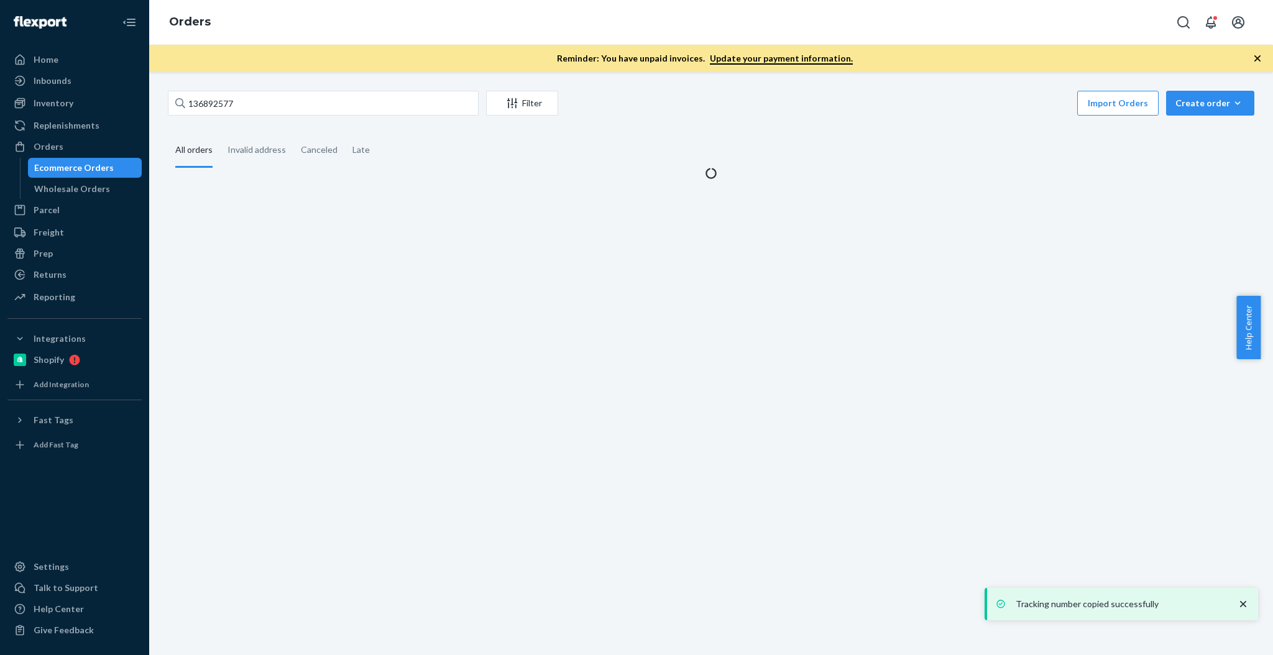
drag, startPoint x: 346, startPoint y: 85, endPoint x: 335, endPoint y: 98, distance: 17.2
click at [342, 89] on div "136892577 Filter Import Orders Create order Ecommerce order Removal order All o…" at bounding box center [711, 363] width 1124 height 583
click at [335, 98] on input "136892577" at bounding box center [323, 103] width 311 height 25
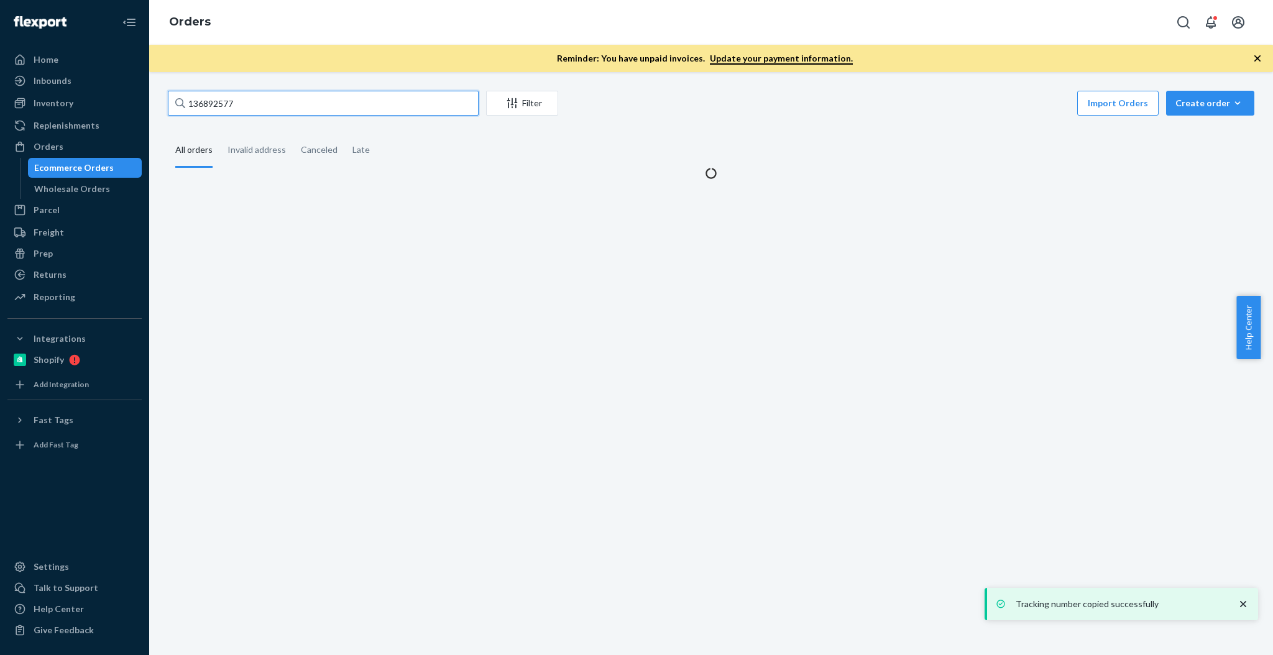
paste input "991231"
type input "136991231"
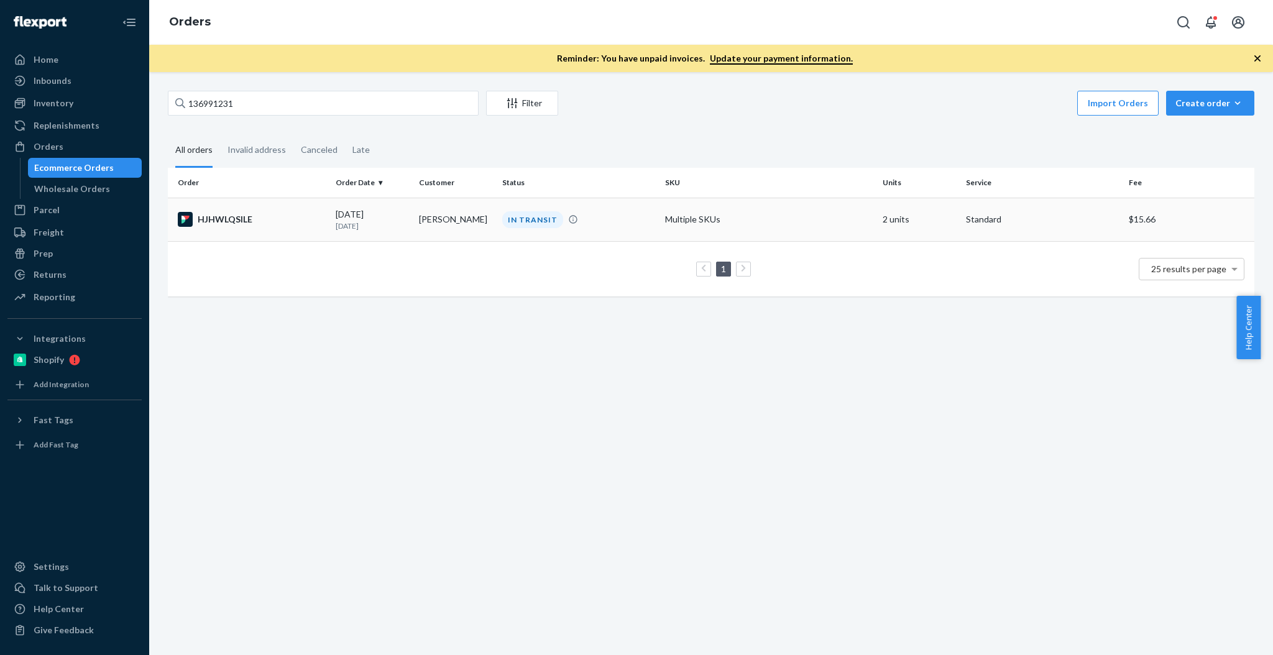
click at [279, 238] on td "HJHWLQSILE" at bounding box center [249, 219] width 163 height 43
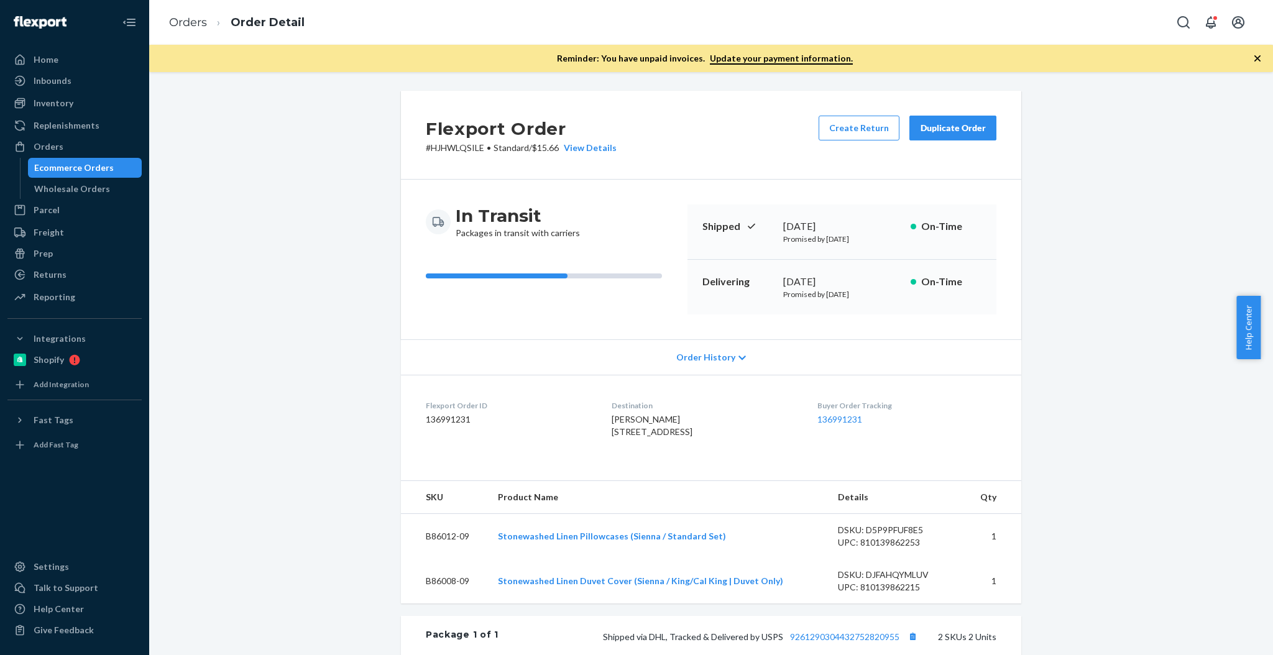
click at [670, 31] on div "Orders Order Detail" at bounding box center [711, 22] width 1124 height 45
drag, startPoint x: 67, startPoint y: 172, endPoint x: 118, endPoint y: 170, distance: 51.0
click at [67, 172] on div "Ecommerce Orders" at bounding box center [74, 168] width 80 height 12
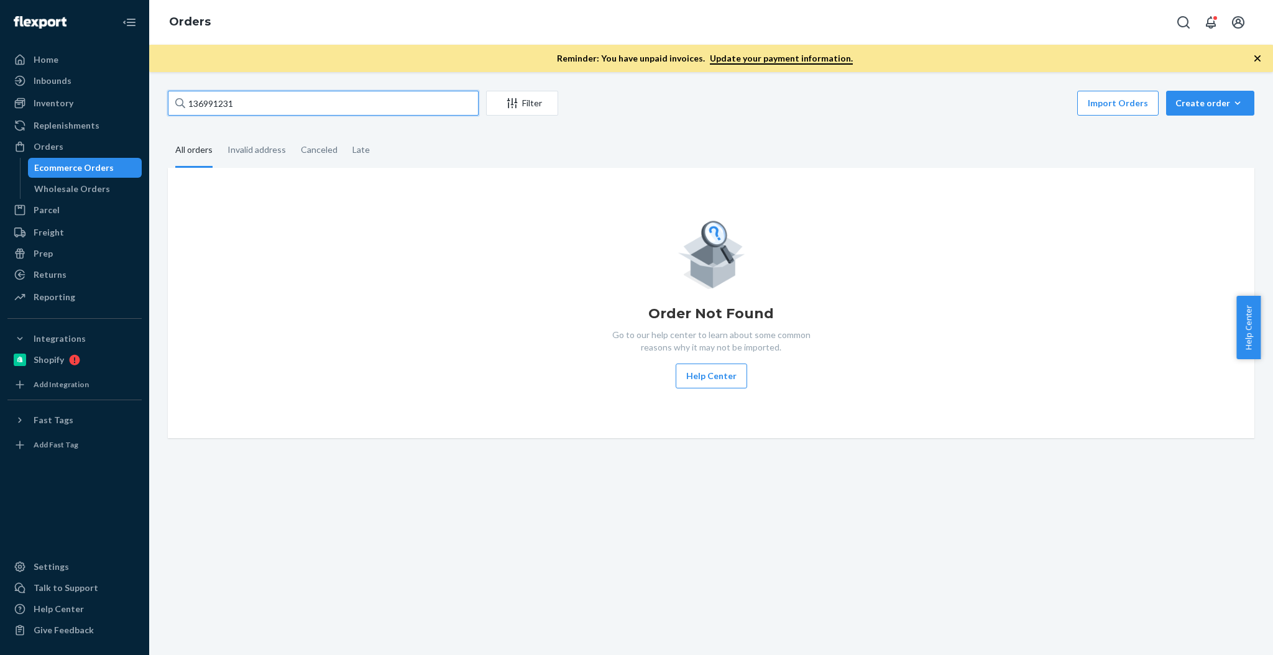
click at [310, 106] on input "136991231" at bounding box center [323, 103] width 311 height 25
drag, startPoint x: 310, startPoint y: 106, endPoint x: 326, endPoint y: 125, distance: 24.7
click at [311, 109] on input "136991231" at bounding box center [323, 103] width 311 height 25
paste input "D74002-02-K"
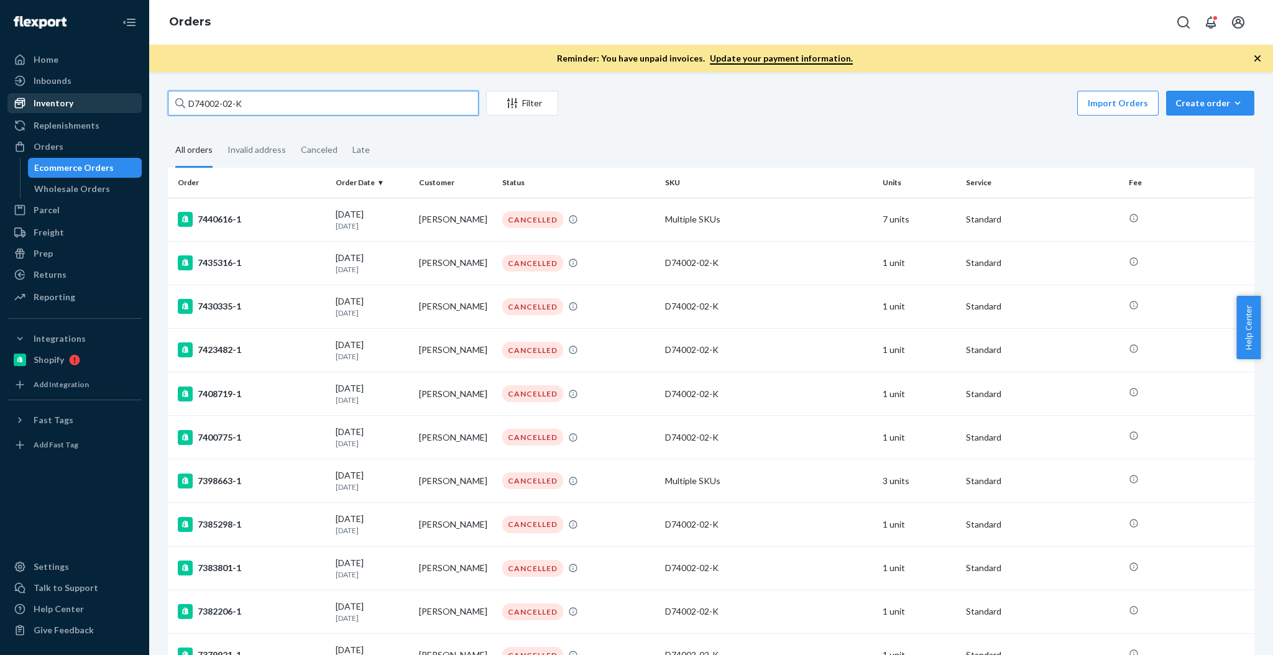
type input "D74002-02-K"
click at [92, 104] on div "Inventory" at bounding box center [75, 102] width 132 height 17
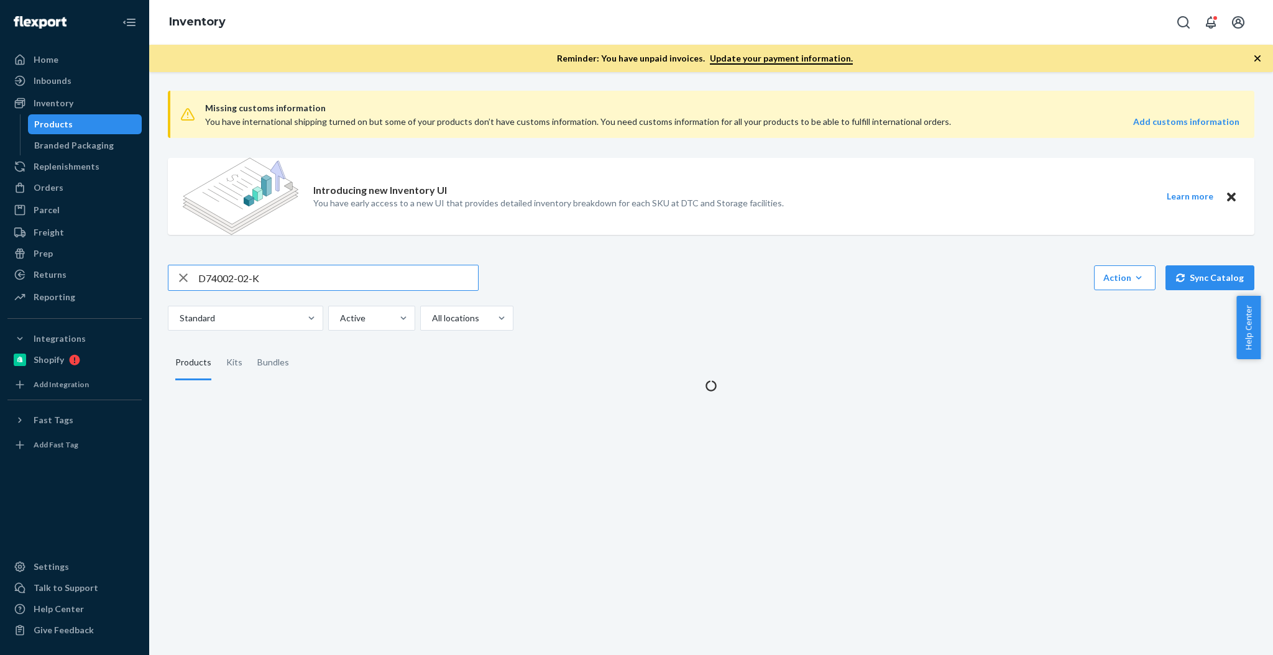
type input "D74002-02-K"
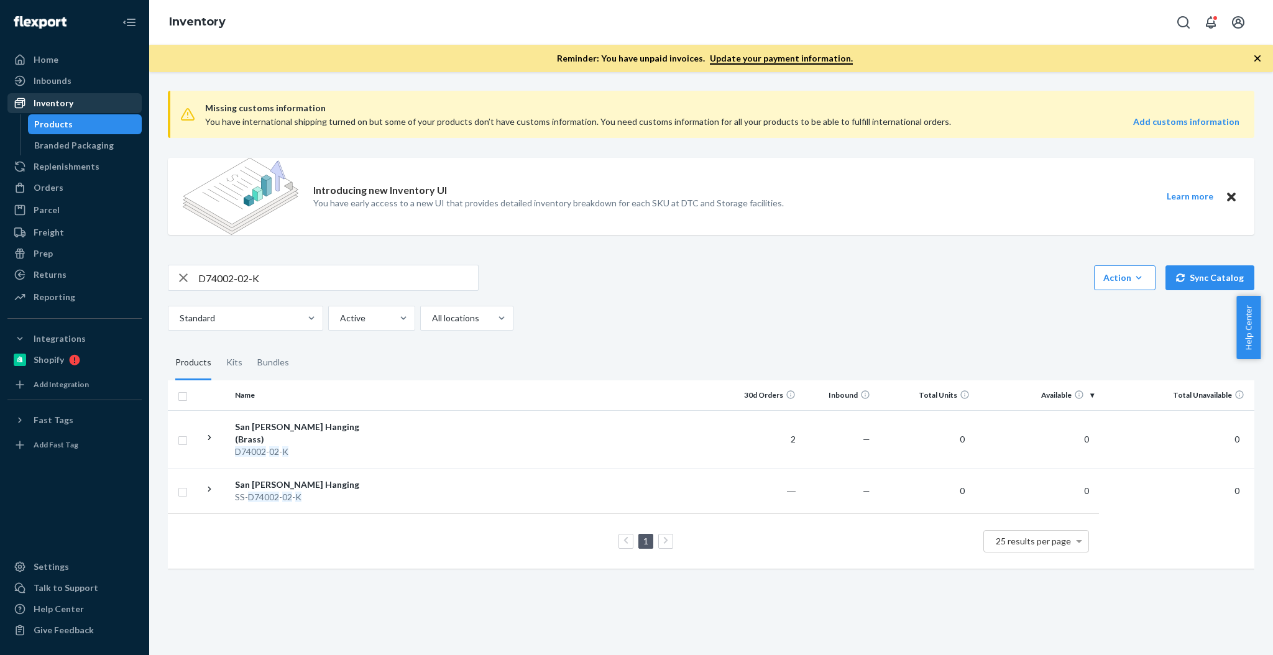
click at [92, 100] on div "Inventory" at bounding box center [75, 102] width 132 height 17
click at [80, 182] on div "Orders" at bounding box center [75, 187] width 132 height 17
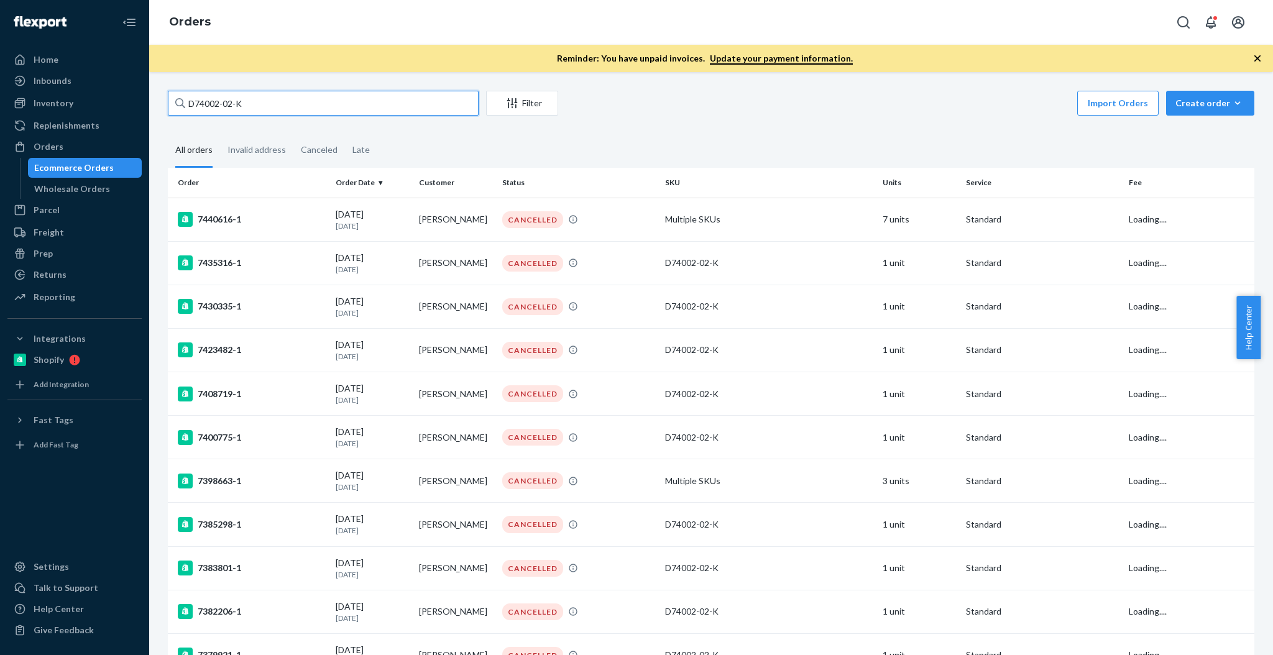
click at [353, 112] on input "D74002-02-K" at bounding box center [323, 103] width 311 height 25
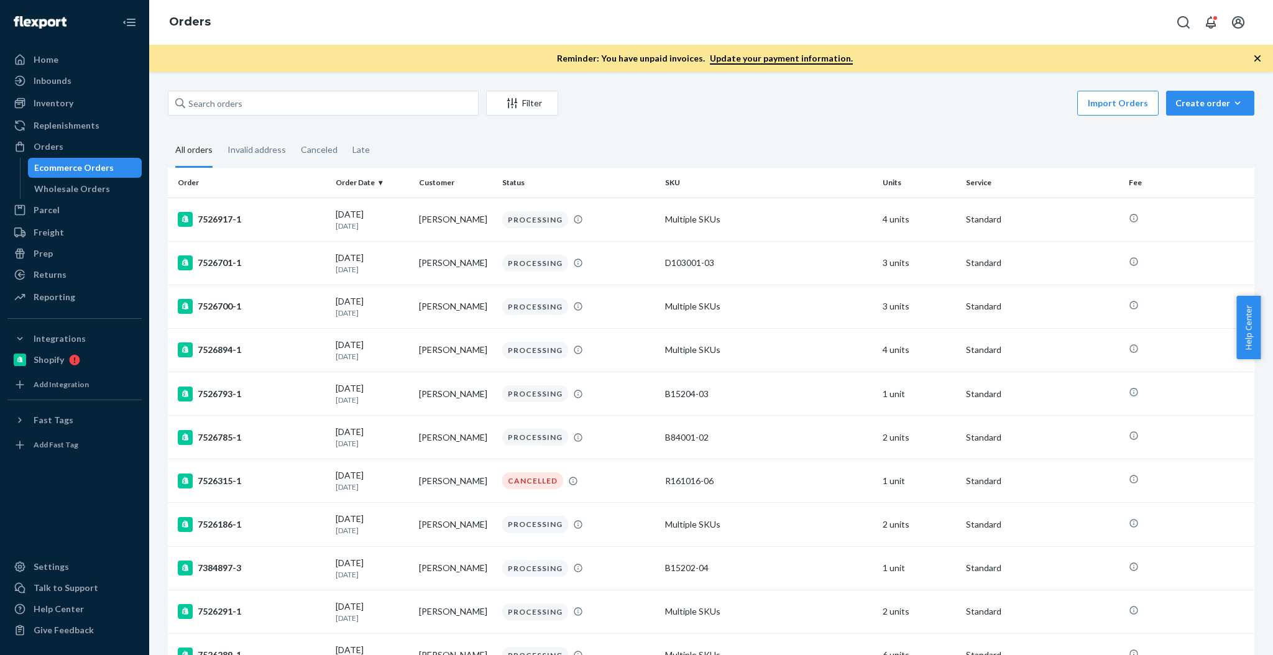
drag, startPoint x: 381, startPoint y: 118, endPoint x: 382, endPoint y: 104, distance: 14.3
click at [382, 104] on input "text" at bounding box center [323, 103] width 311 height 25
paste input "[PERSON_NAME]"
type input "[PERSON_NAME]"
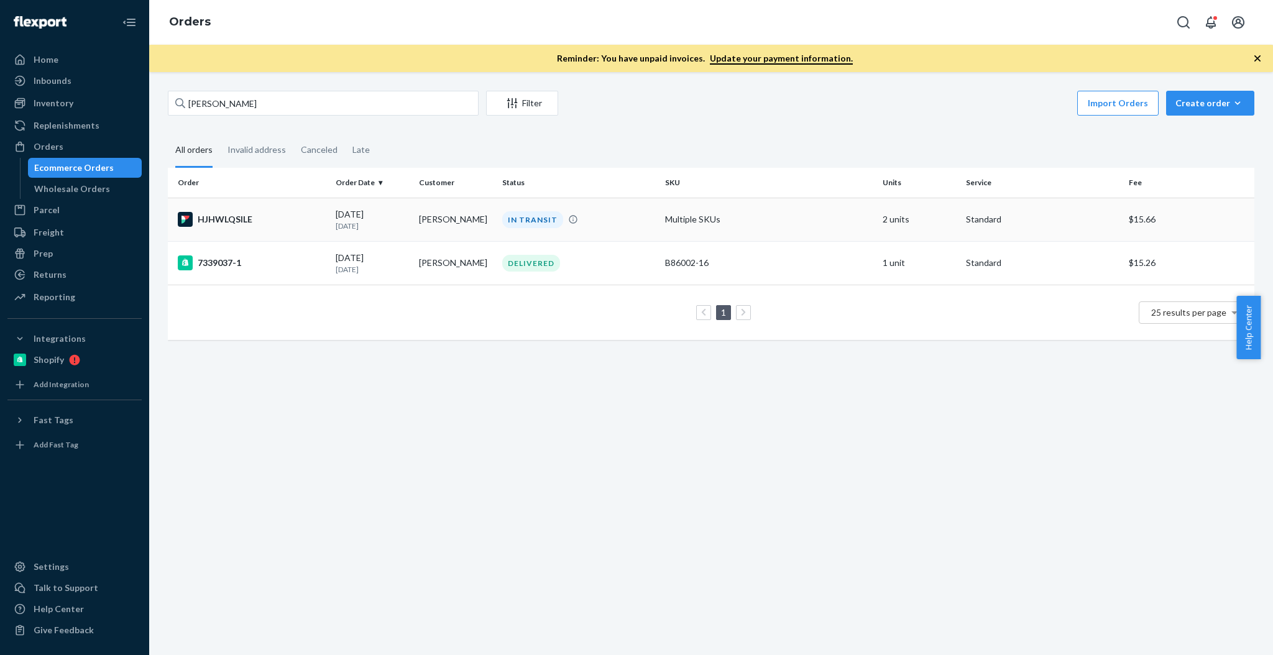
click at [281, 209] on td "HJHWLQSILE" at bounding box center [249, 219] width 163 height 43
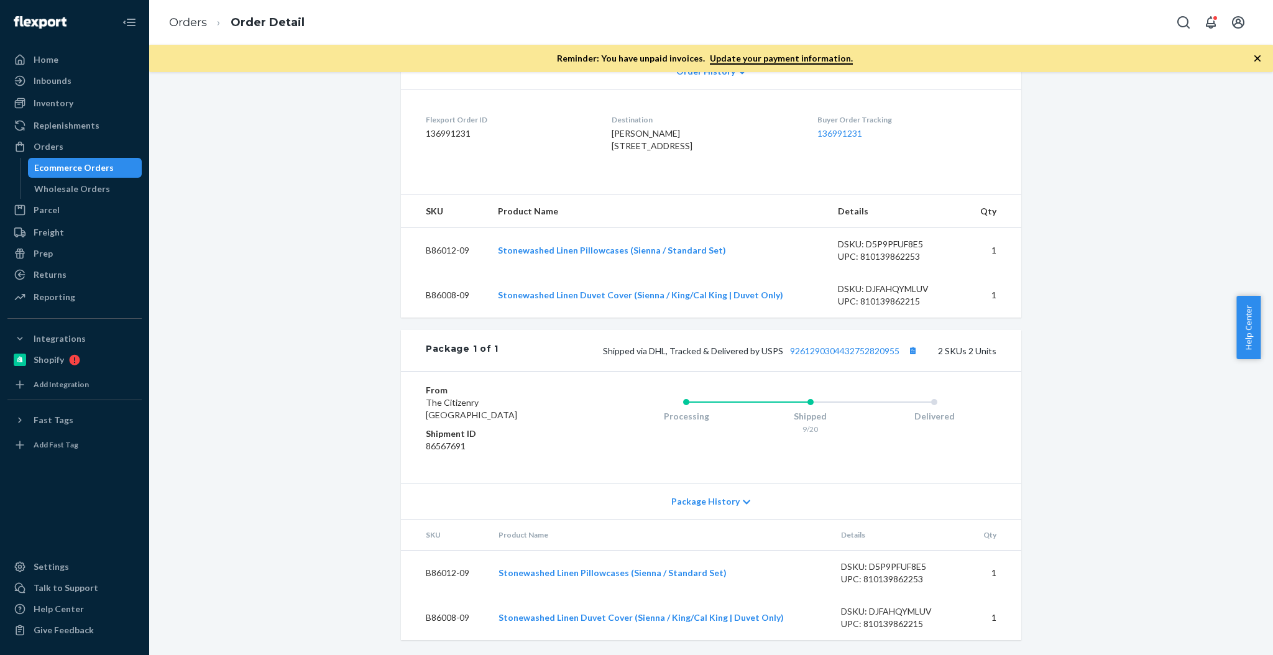
scroll to position [311, 0]
click at [909, 354] on button "Copy tracking number" at bounding box center [912, 350] width 16 height 16
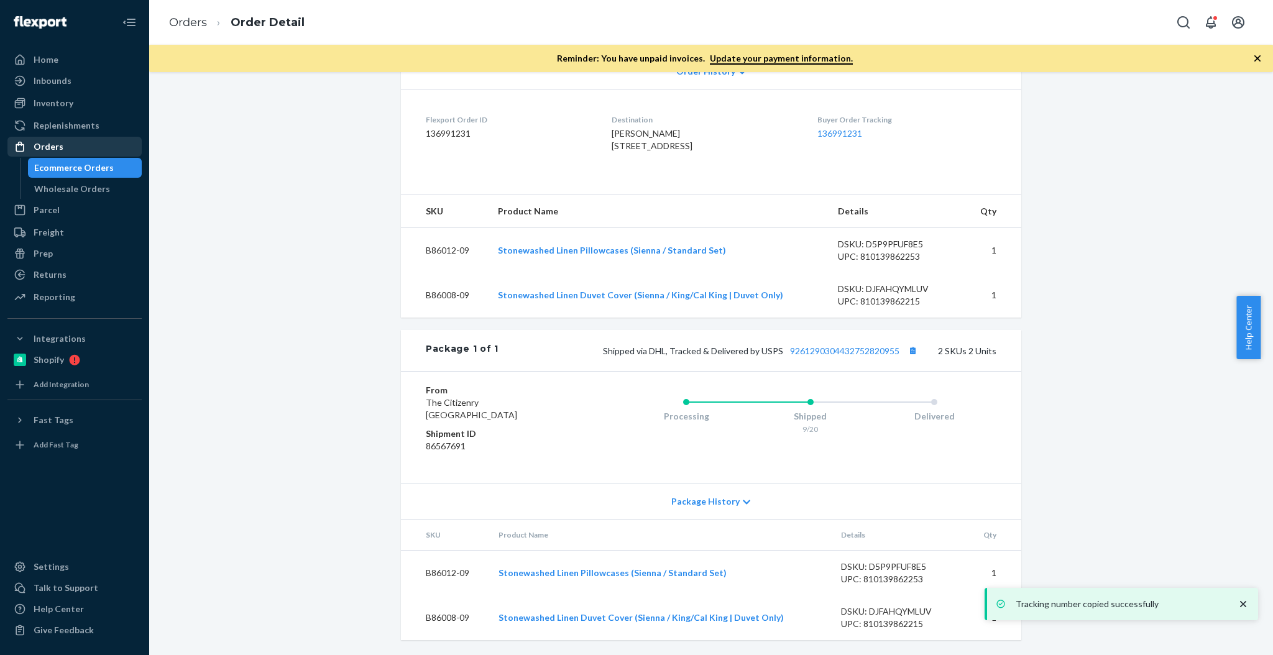
click at [80, 173] on div "Ecommerce Orders" at bounding box center [74, 168] width 80 height 12
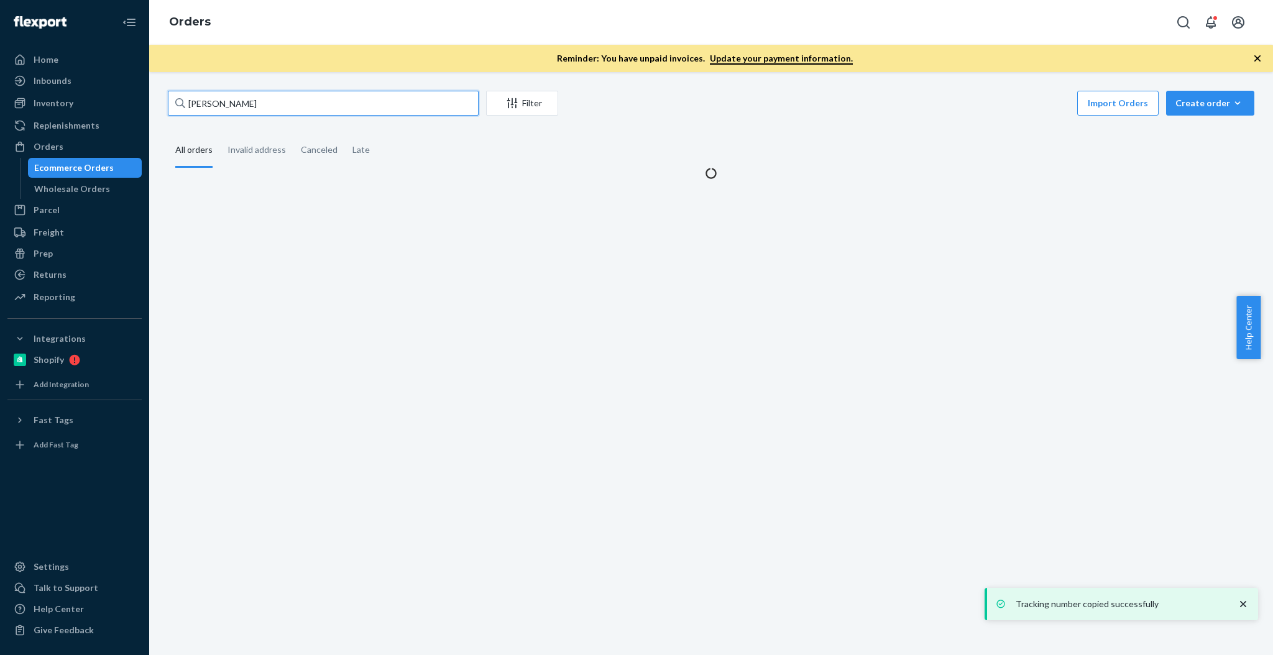
click at [384, 94] on input "[PERSON_NAME]" at bounding box center [323, 103] width 311 height 25
paste input "136993477"
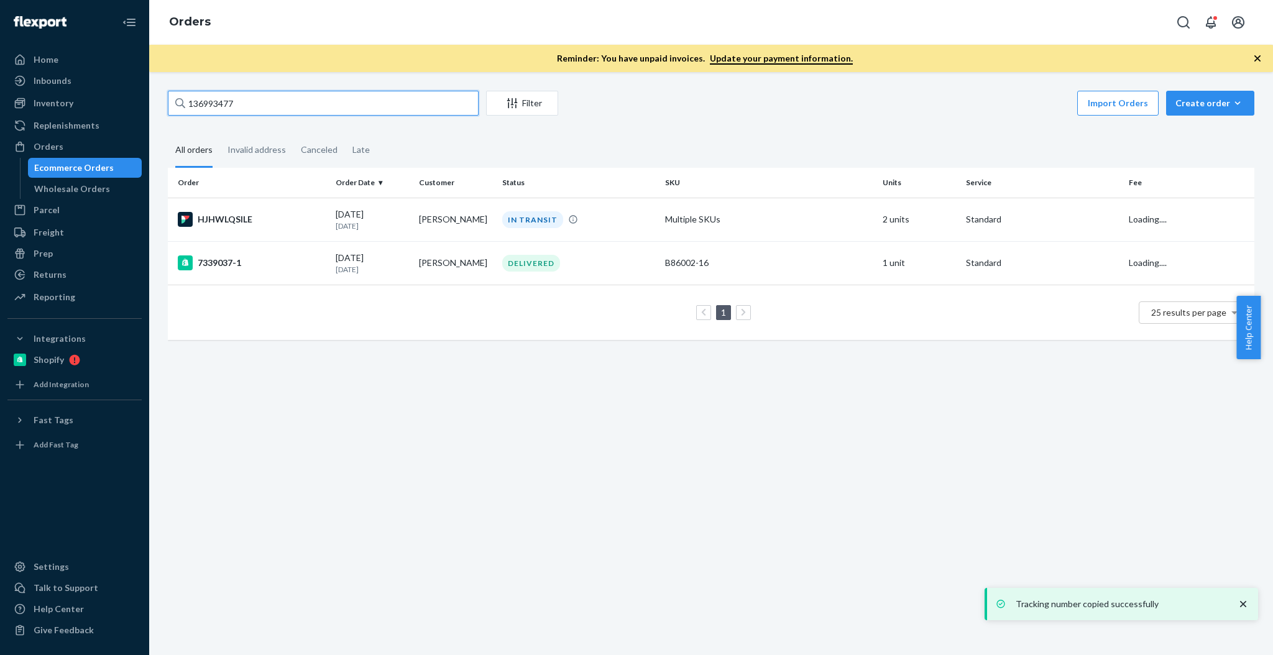
type input "136993477"
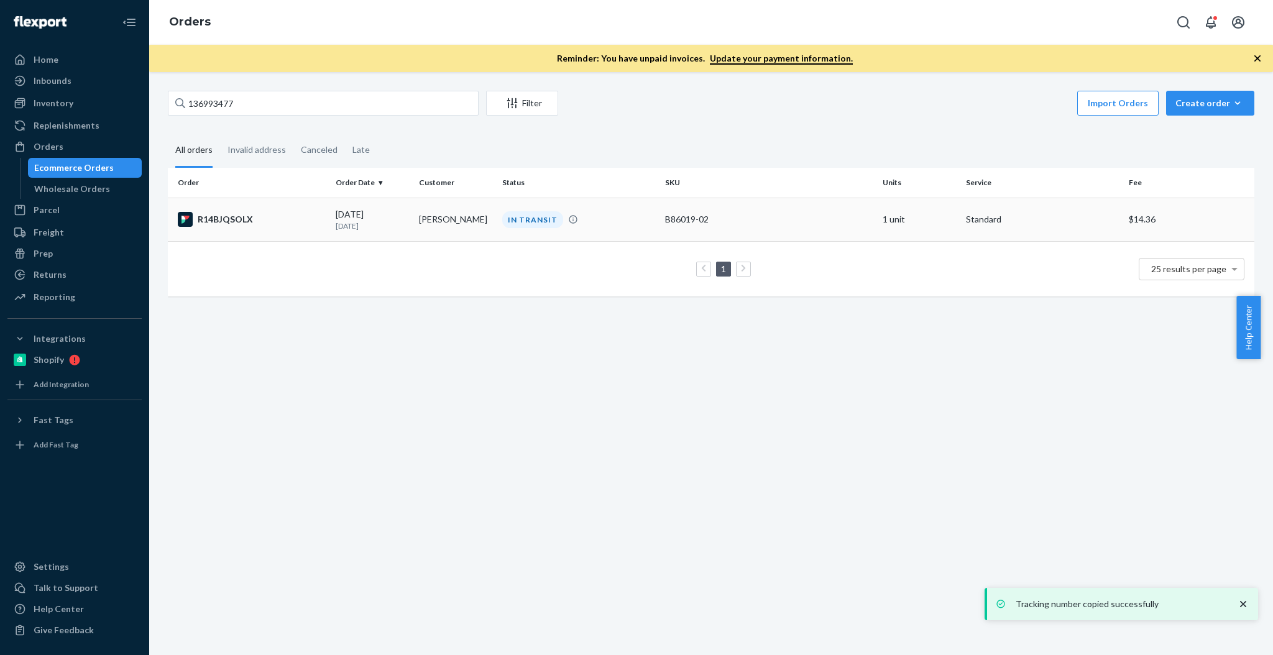
click at [216, 207] on td "R14BJQSOLX" at bounding box center [249, 219] width 163 height 43
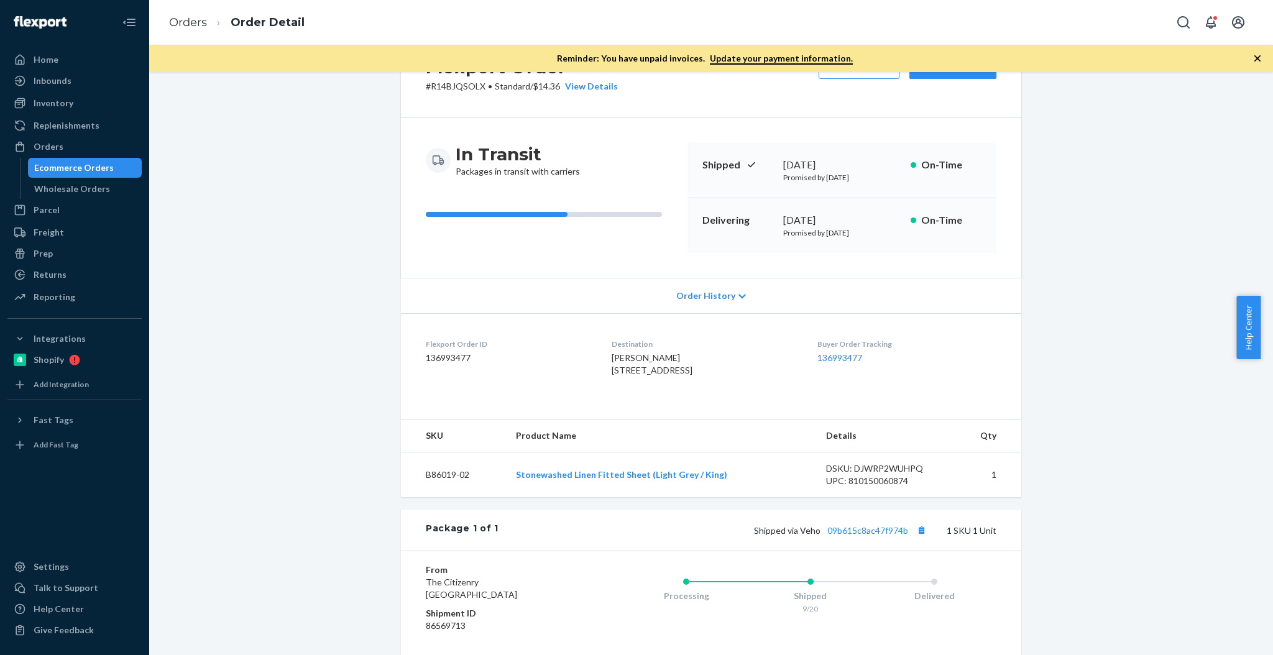
scroll to position [55, 0]
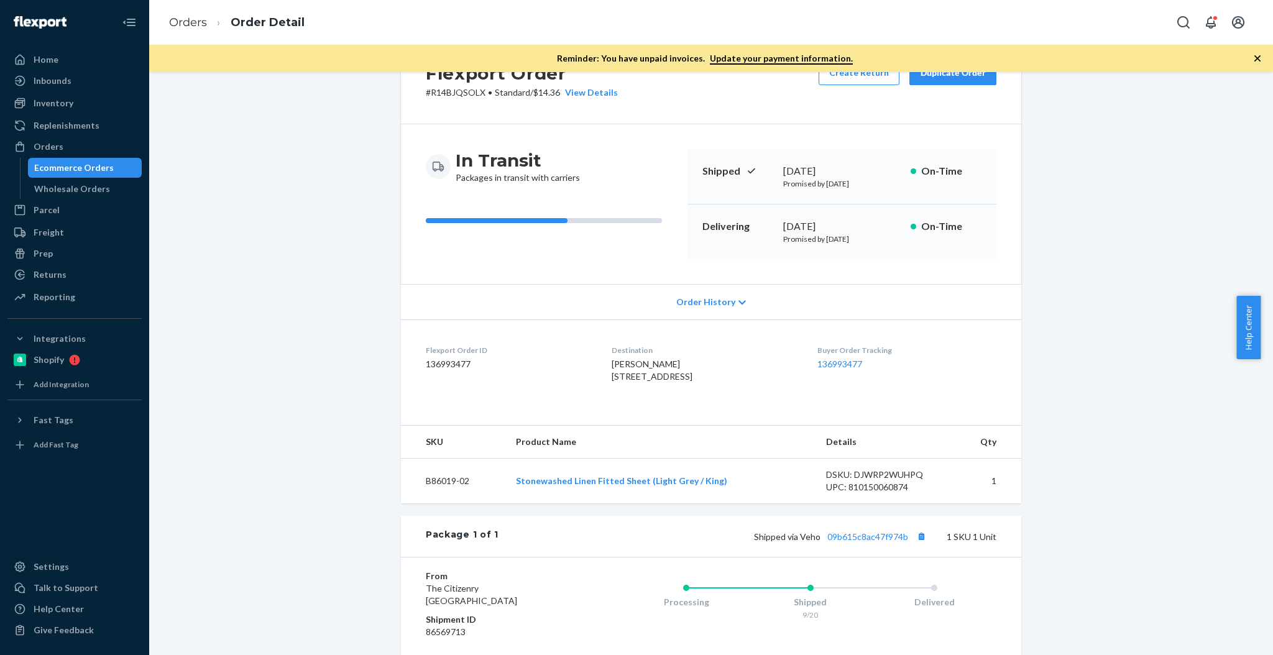
click at [1130, 364] on div "Flexport Order # R14BJQSOLX • Standard / $14.36 View Details Create Return Dupl…" at bounding box center [710, 415] width 1105 height 761
click at [915, 544] on button "Copy tracking number" at bounding box center [921, 536] width 16 height 16
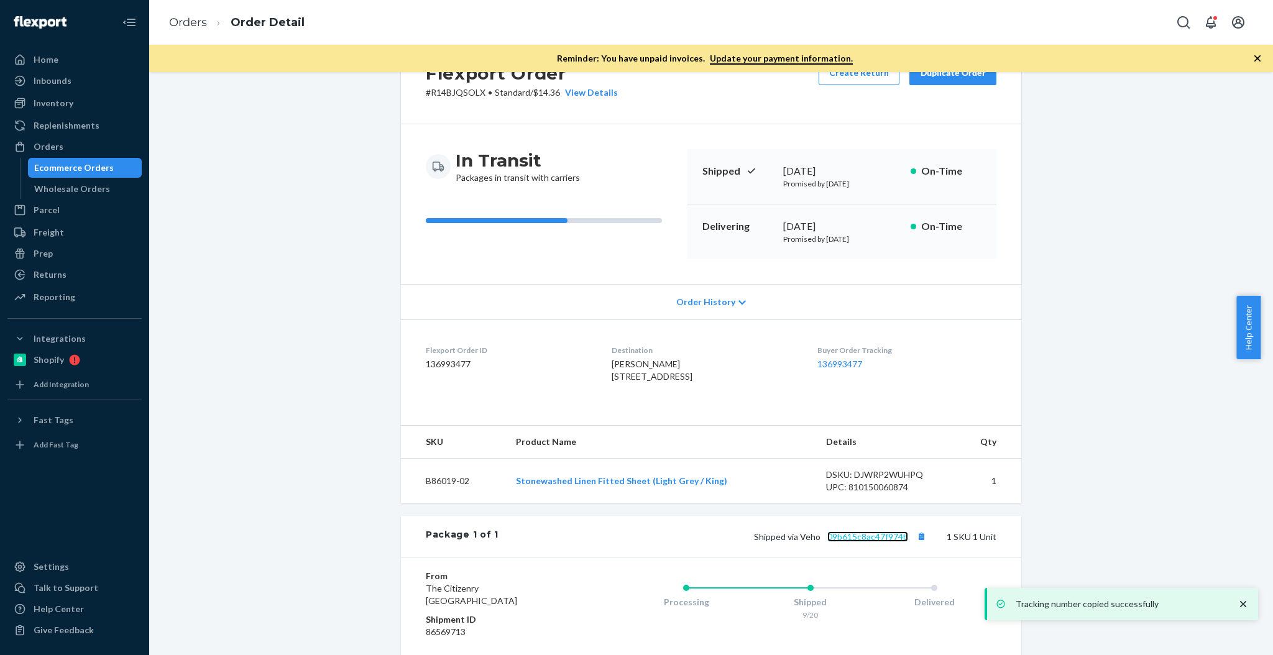
click at [851, 542] on link "09b615c8ac47f974b" at bounding box center [867, 536] width 81 height 11
click at [75, 162] on div "Ecommerce Orders" at bounding box center [74, 168] width 80 height 12
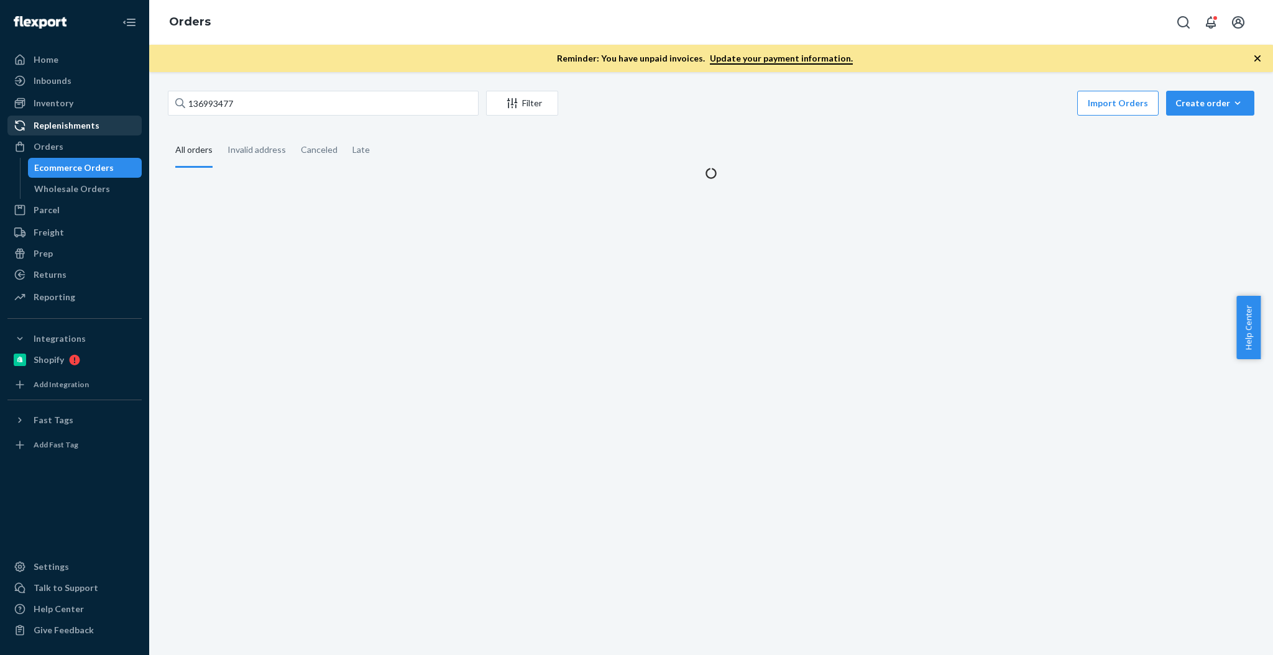
click at [73, 117] on div "Replenishments" at bounding box center [75, 125] width 132 height 17
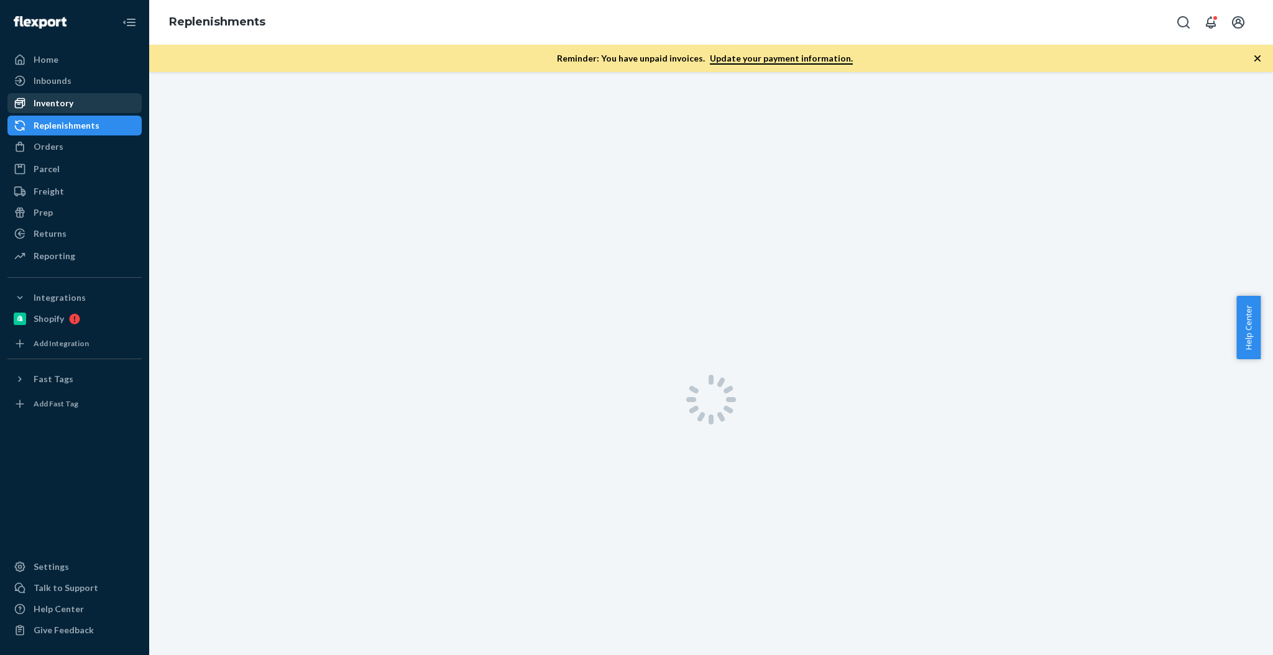
click at [73, 108] on div "Inventory" at bounding box center [75, 102] width 132 height 17
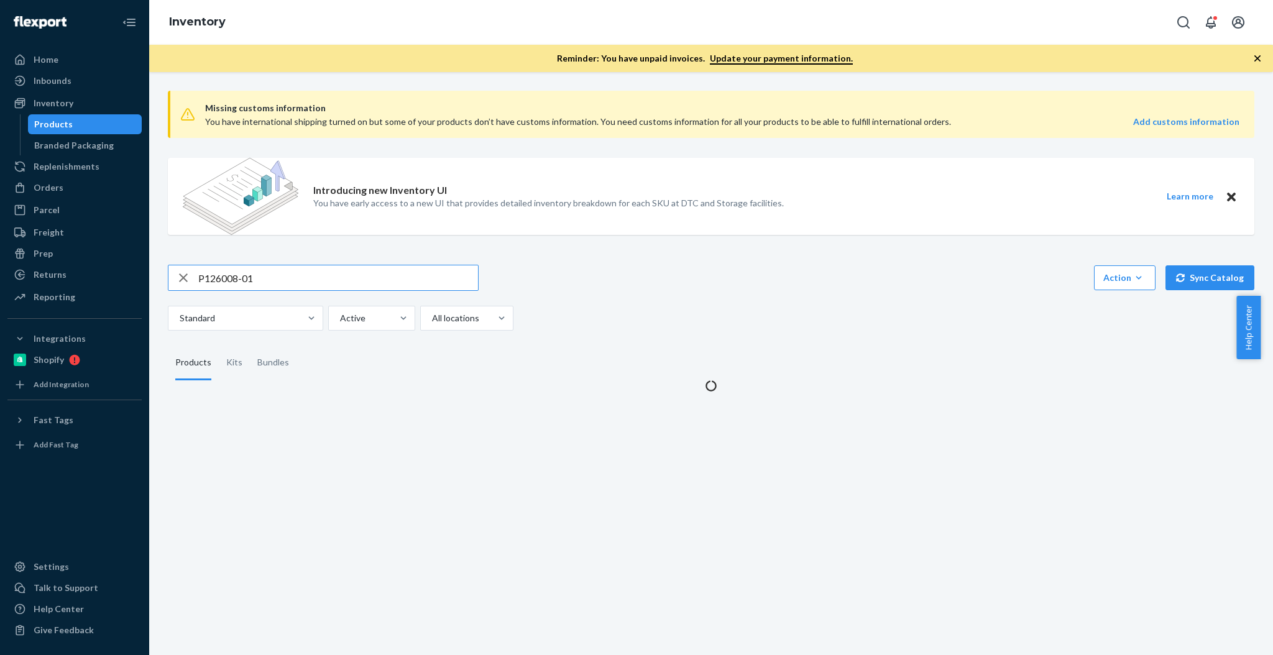
type input "P126008-01"
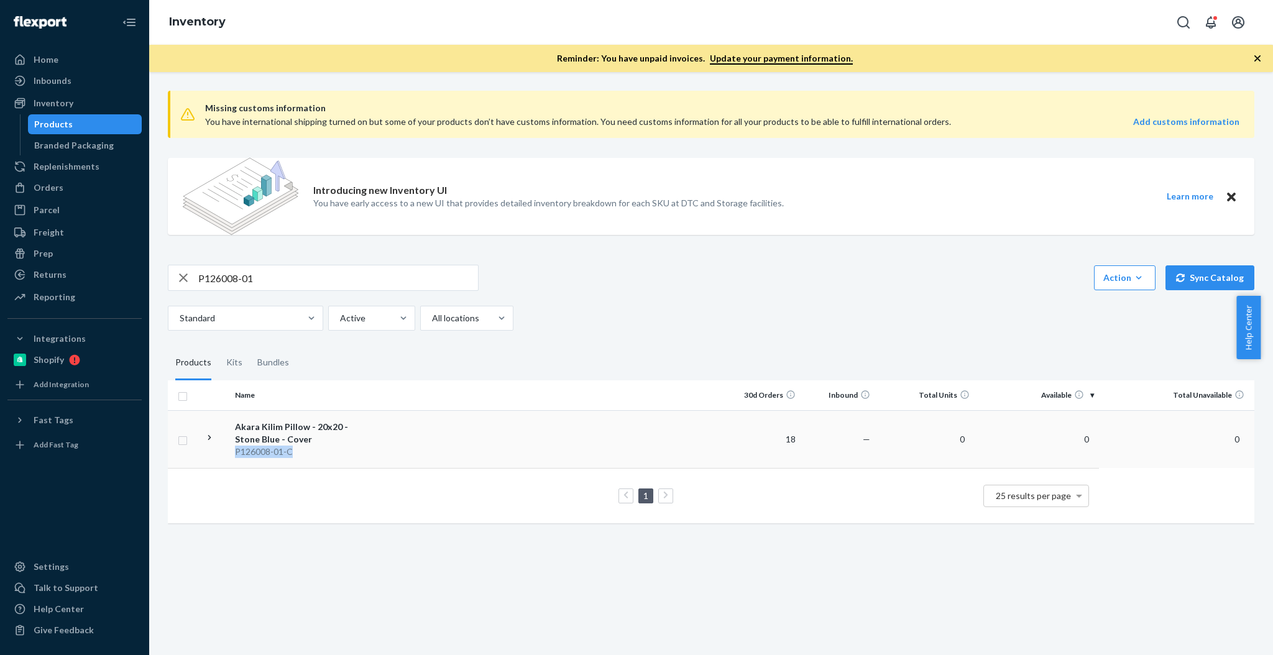
drag, startPoint x: 304, startPoint y: 454, endPoint x: 234, endPoint y: 452, distance: 70.3
click at [234, 452] on td "[PERSON_NAME] - 20x20 - Stone Blue - Cover P126008 - 01 -C" at bounding box center [300, 439] width 140 height 58
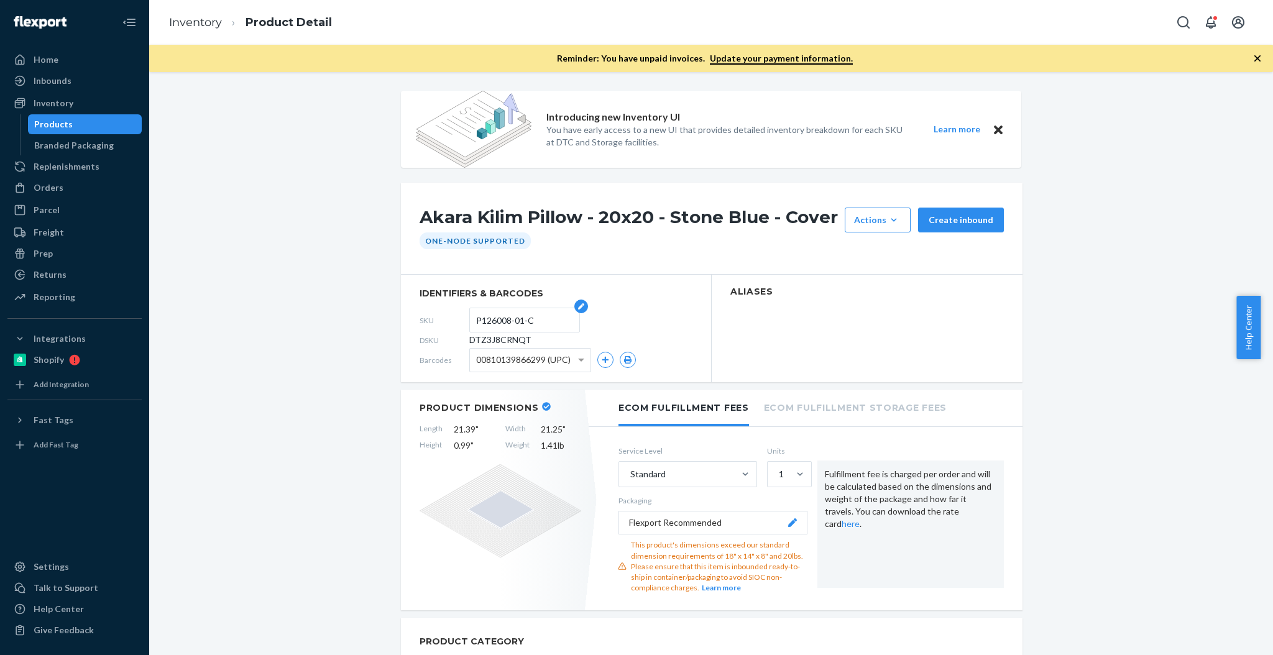
click at [503, 313] on input "P126008-01-C" at bounding box center [524, 320] width 97 height 24
